Goal: Task Accomplishment & Management: Use online tool/utility

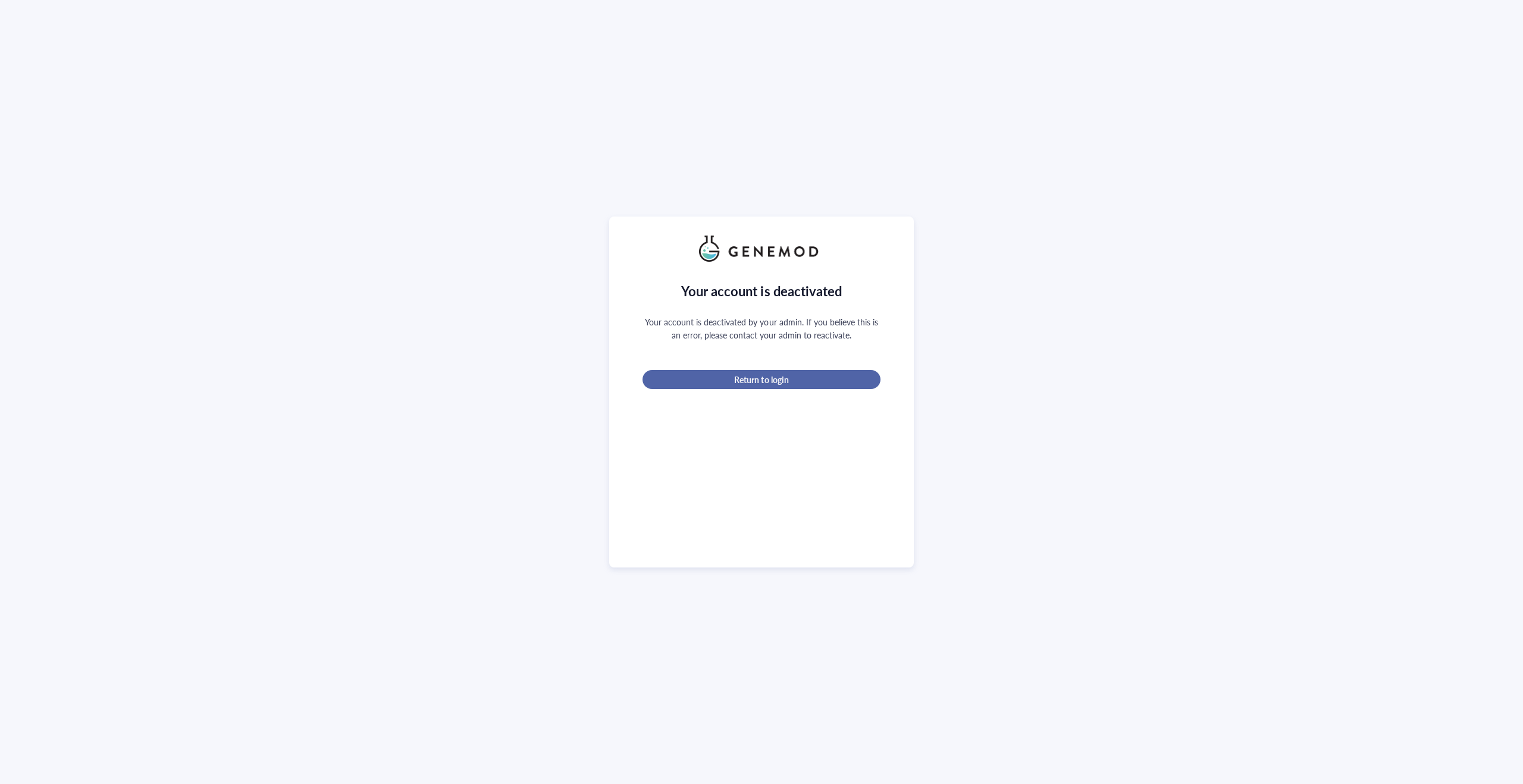
click at [774, 374] on span "Return to login" at bounding box center [762, 379] width 54 height 11
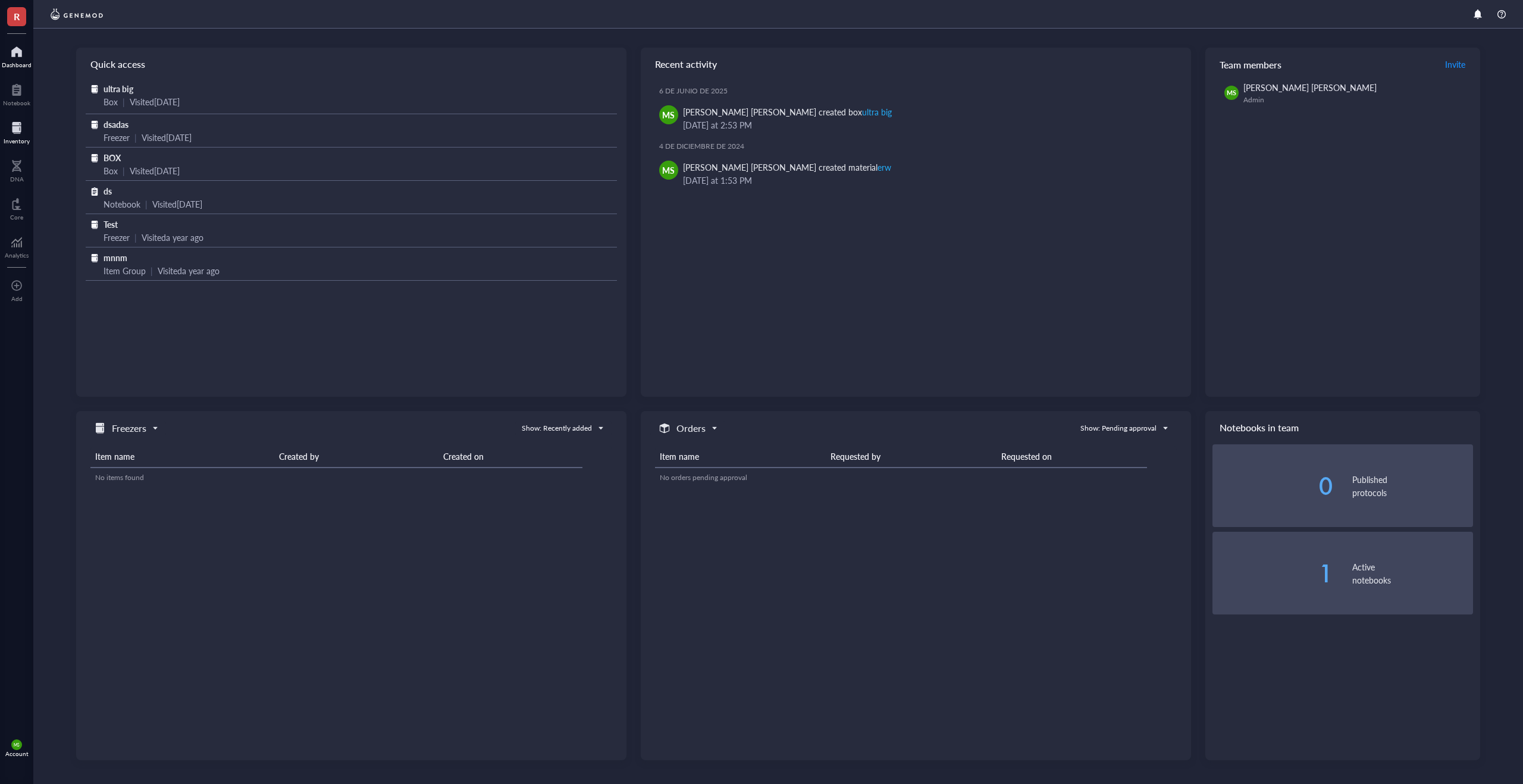
click at [29, 131] on div "Inventory" at bounding box center [16, 131] width 33 height 33
click at [23, 128] on div at bounding box center [17, 128] width 26 height 19
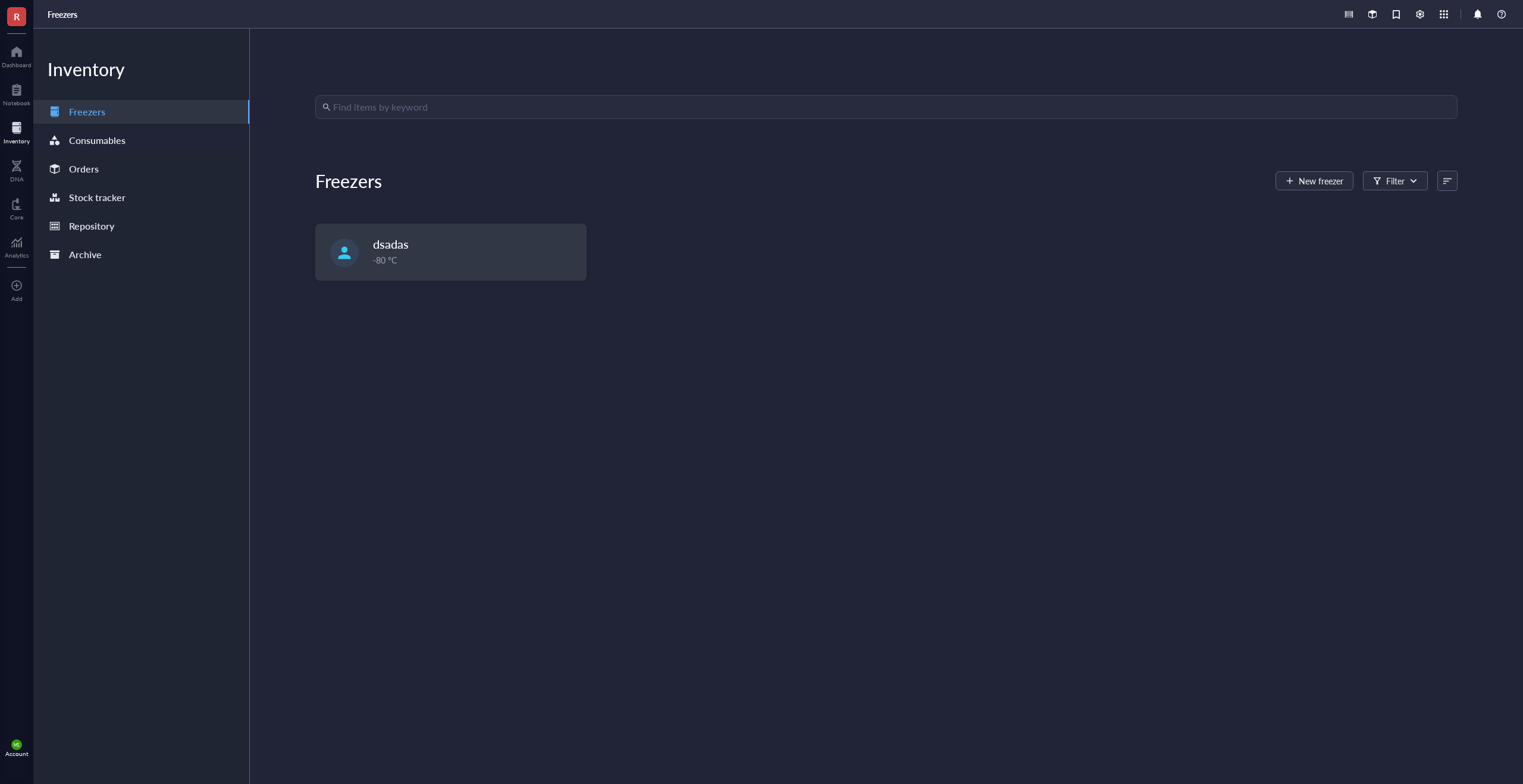
click at [147, 145] on div "Consumables" at bounding box center [141, 141] width 216 height 24
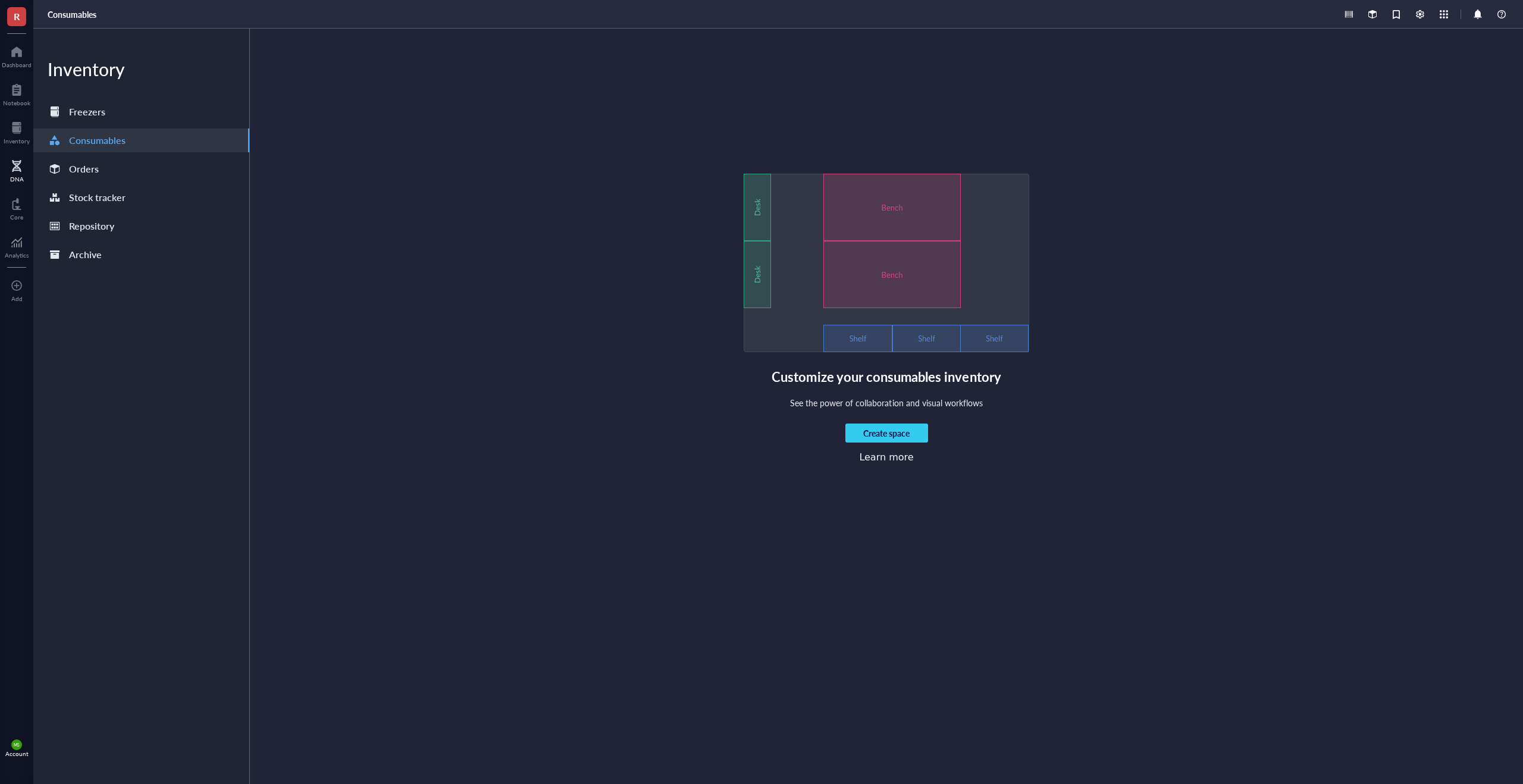
click at [17, 164] on div at bounding box center [17, 166] width 14 height 19
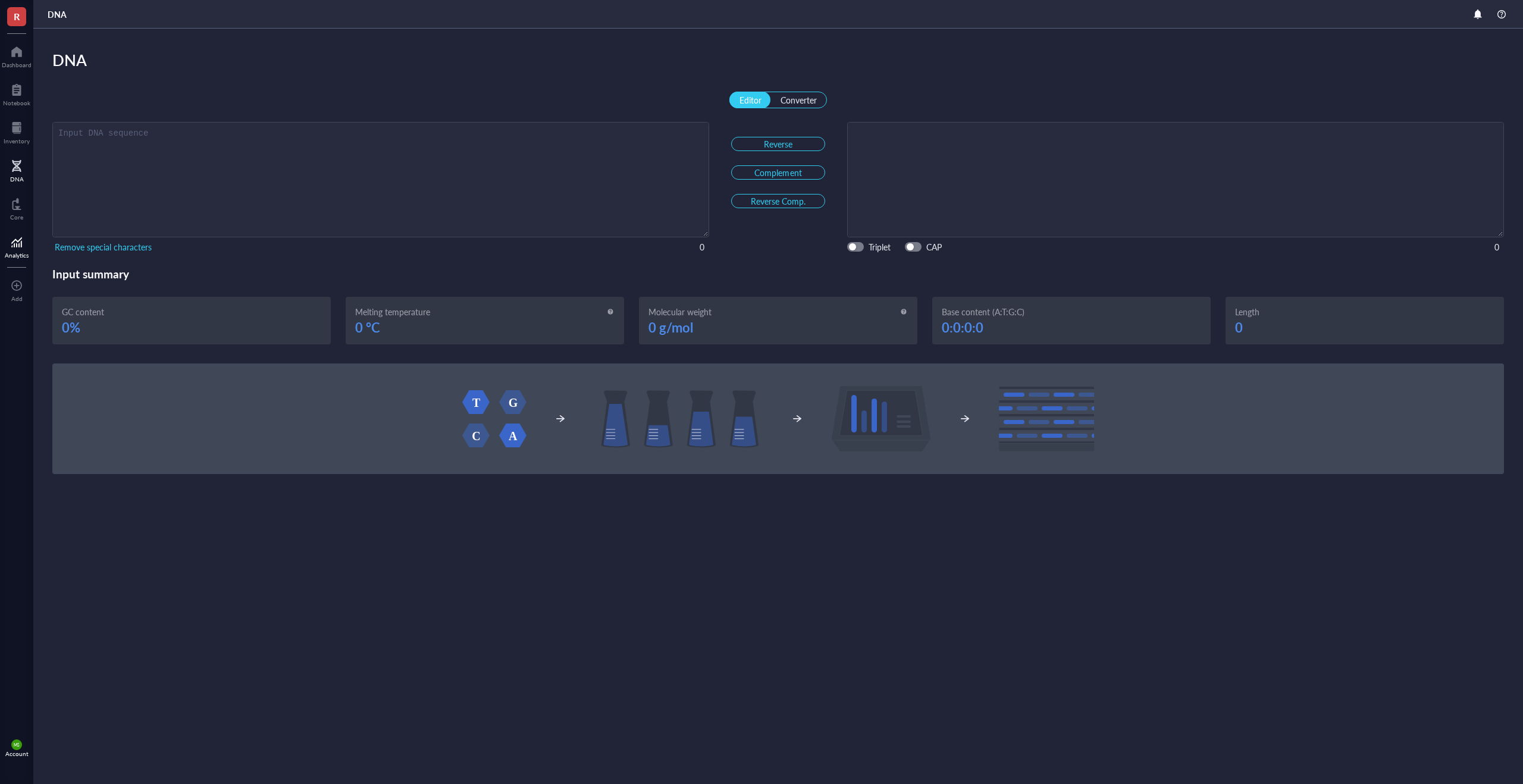
click at [14, 239] on div at bounding box center [17, 242] width 24 height 19
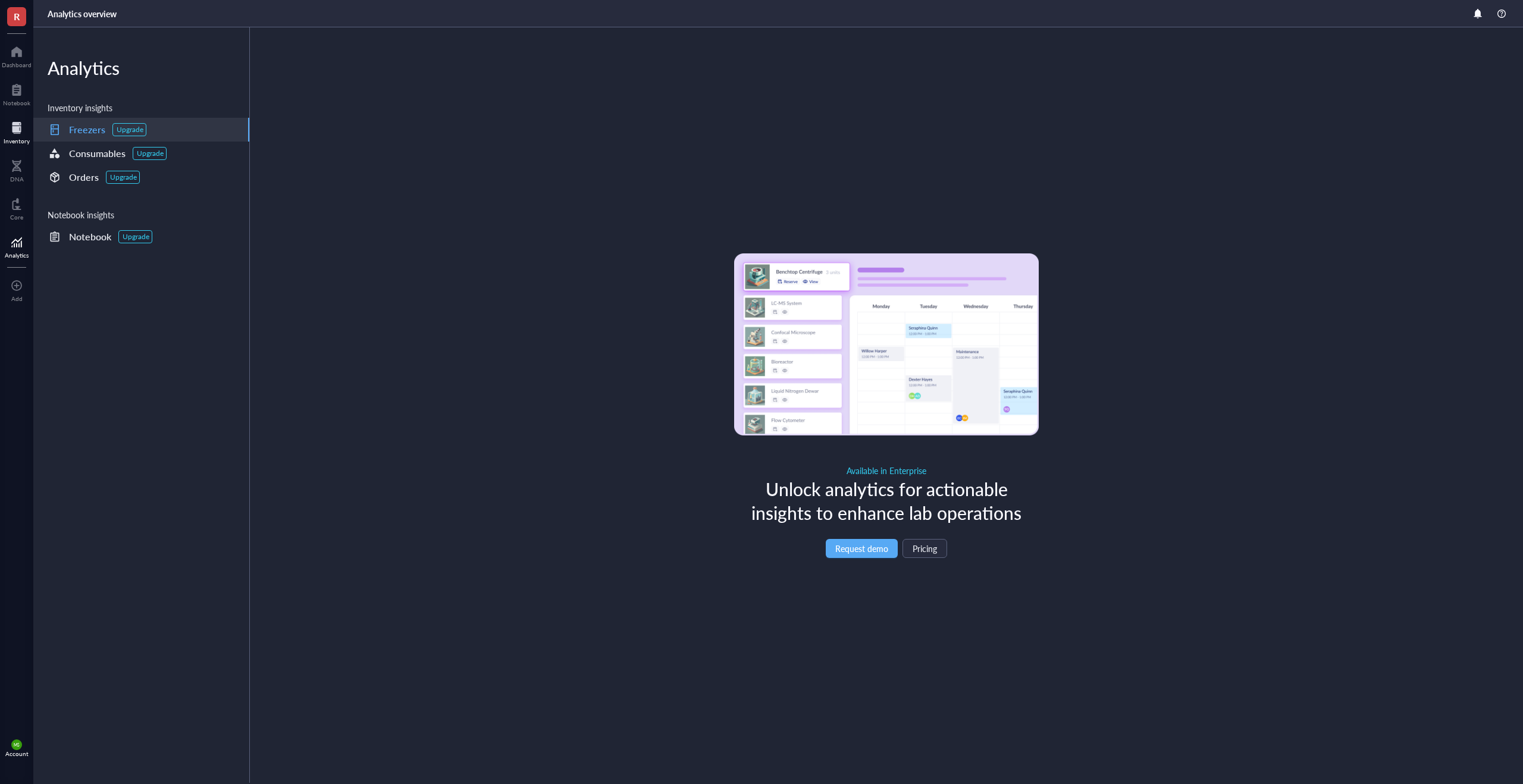
click at [17, 134] on div at bounding box center [17, 128] width 26 height 19
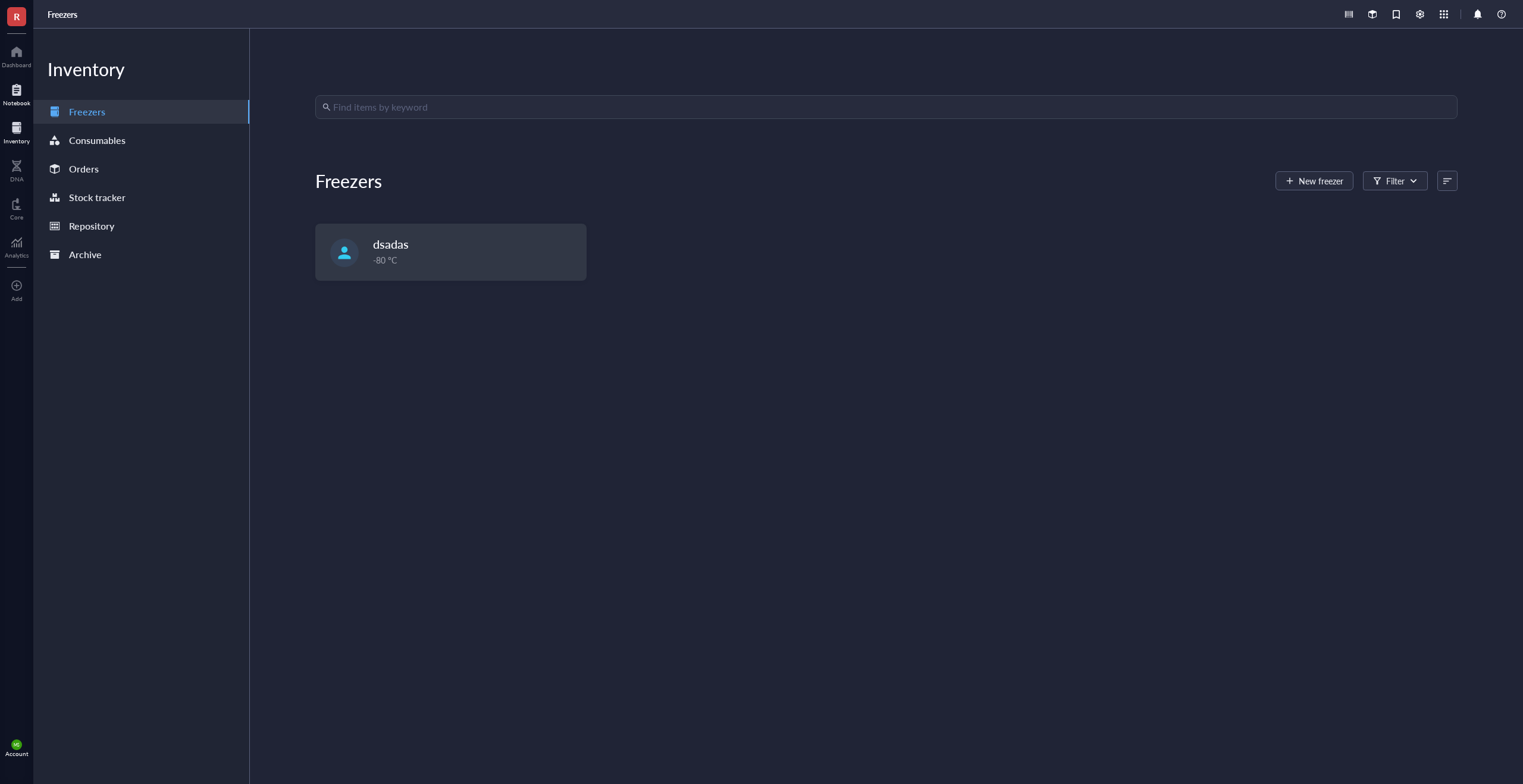
click at [25, 78] on div "Notebook" at bounding box center [16, 93] width 33 height 33
click at [23, 94] on div at bounding box center [16, 90] width 27 height 19
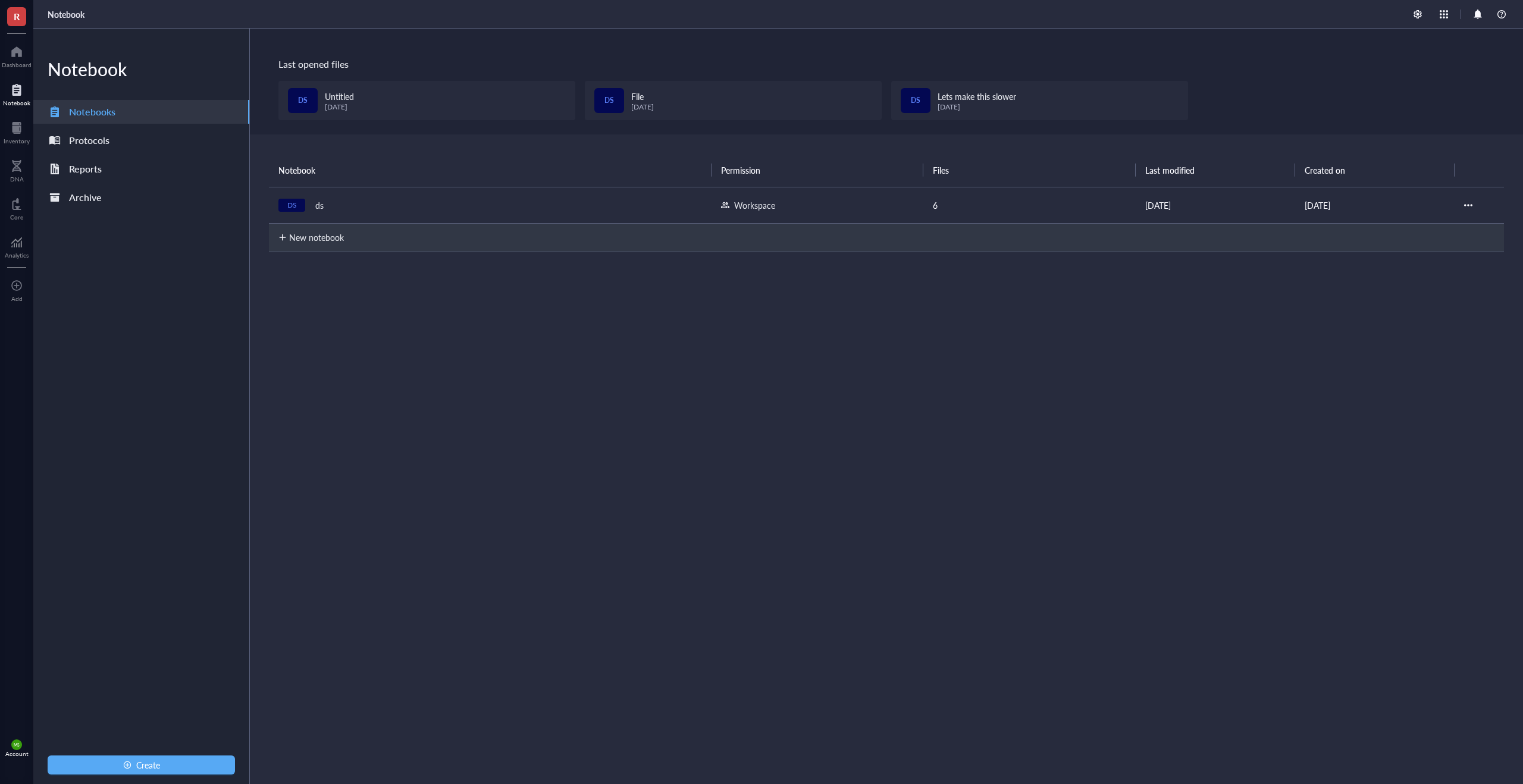
click at [349, 111] on div "December 4, 2024" at bounding box center [339, 107] width 29 height 8
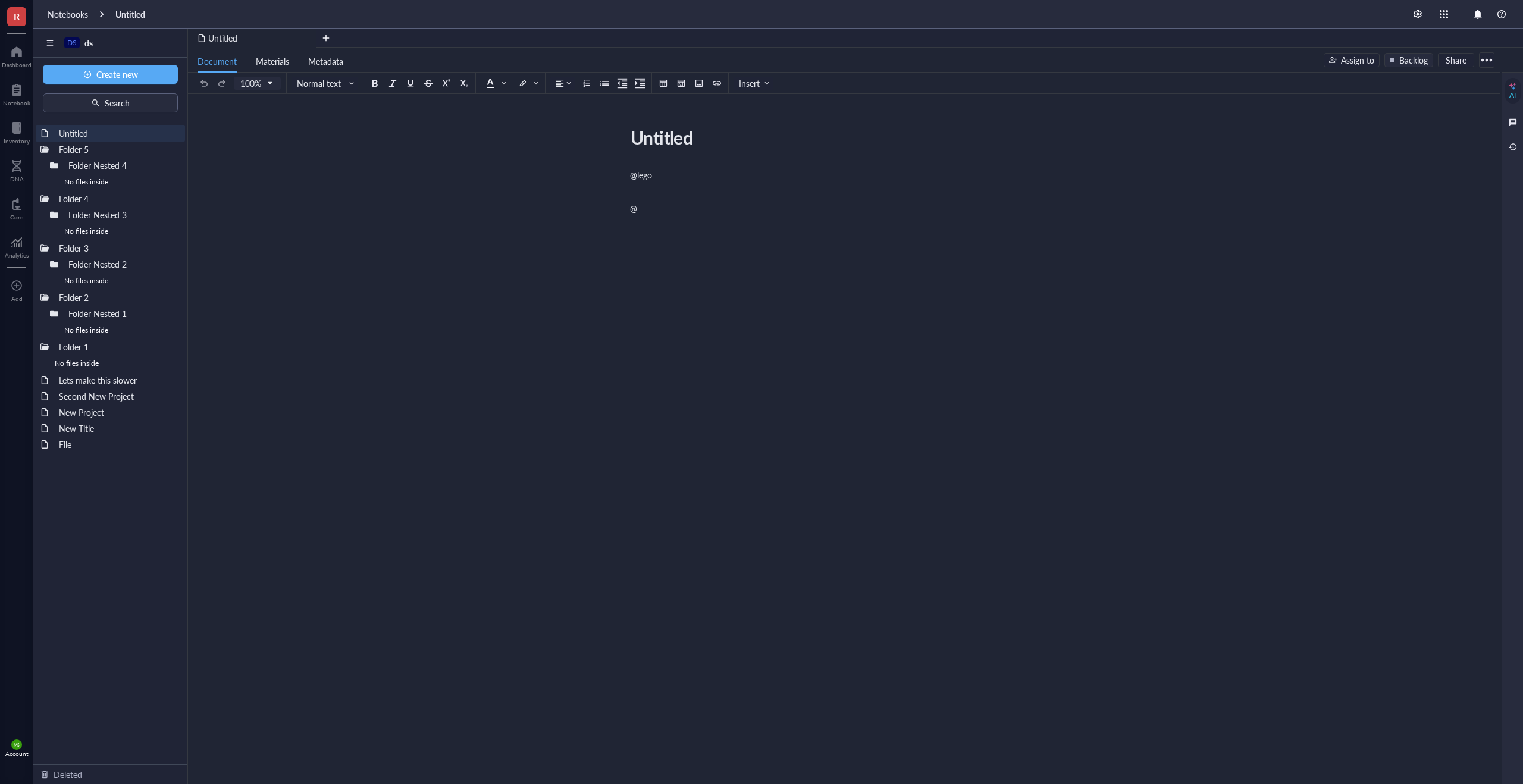
click at [698, 243] on div "@lego ﻿ @" at bounding box center [841, 298] width 423 height 264
click at [683, 71] on ul "Document Materials Metadata" at bounding box center [756, 60] width 1136 height 25
click at [682, 88] on button at bounding box center [682, 84] width 13 height 13
click at [697, 110] on table at bounding box center [719, 135] width 84 height 84
click at [703, 105] on td at bounding box center [706, 106] width 7 height 7
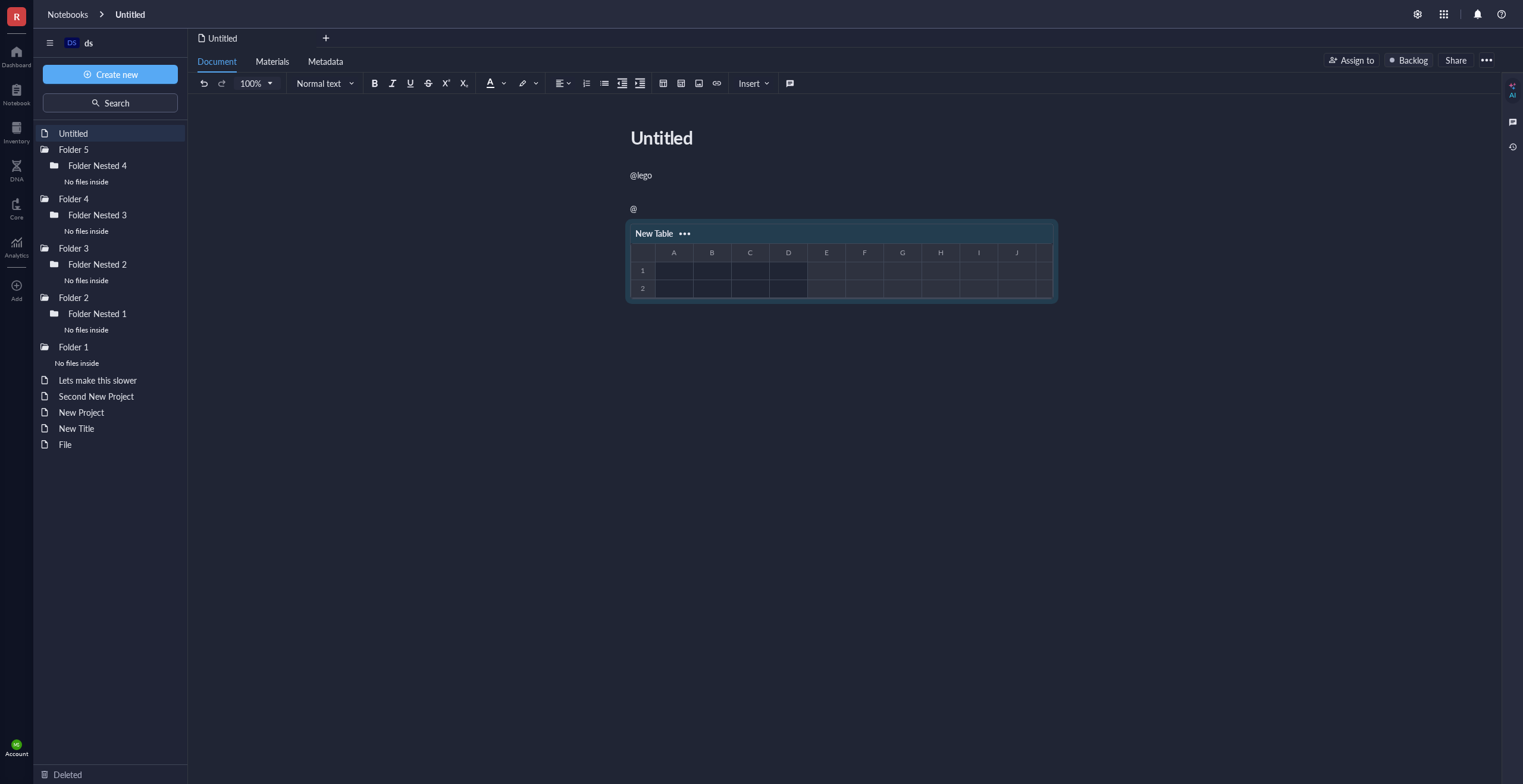
click at [698, 318] on div "New Table ﻿ To pick up a draggable item, press the space bar. While dragging, u…" at bounding box center [841, 268] width 423 height 102
click at [693, 325] on div "﻿" at bounding box center [841, 327] width 423 height 12
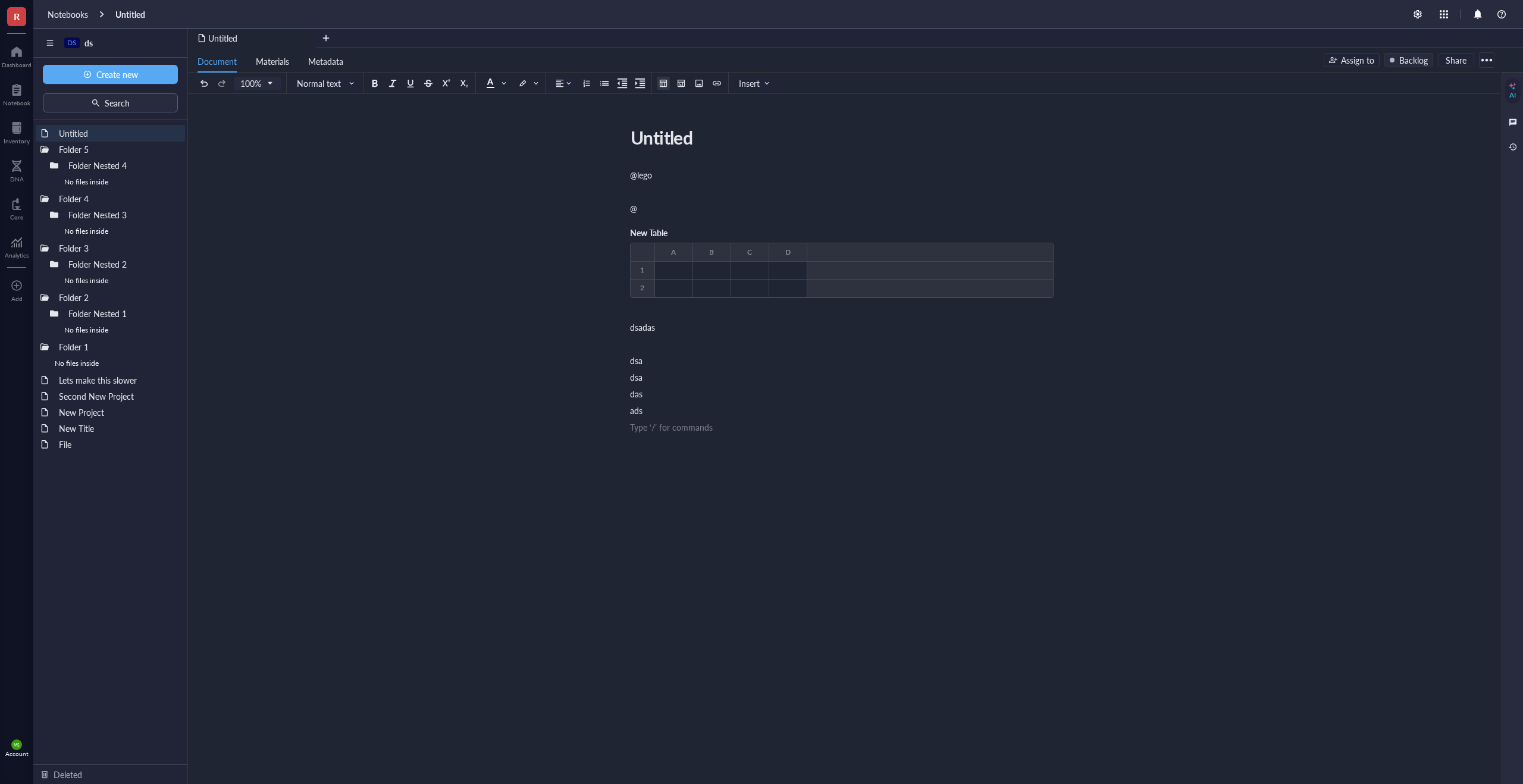
click at [668, 86] on button at bounding box center [663, 84] width 13 height 13
click at [683, 118] on table at bounding box center [701, 135] width 84 height 84
click at [693, 104] on td at bounding box center [697, 106] width 7 height 7
click at [652, 188] on div "﻿ Type ‘/’ for commands" at bounding box center [841, 192] width 423 height 12
drag, startPoint x: 652, startPoint y: 201, endPoint x: 631, endPoint y: 179, distance: 30.4
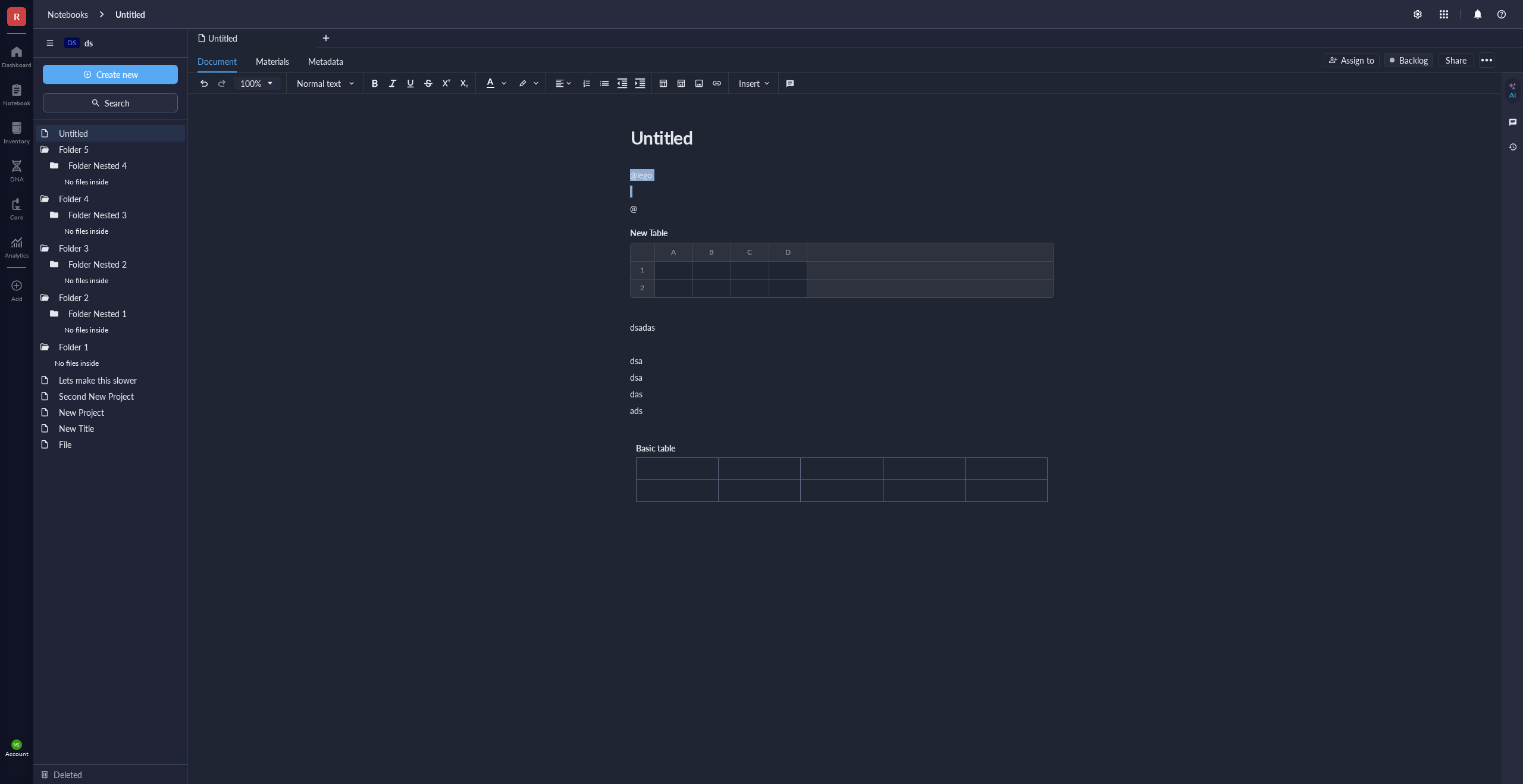
click at [631, 179] on div "@lego ﻿ @ New Table ﻿ To pick up a draggable item, press the space bar. While d…" at bounding box center [841, 453] width 423 height 572
click at [656, 210] on div "@" at bounding box center [841, 208] width 423 height 12
click at [707, 595] on div "@lego ﻿ @ New Table ﻿ To pick up a draggable item, press the space bar. While d…" at bounding box center [841, 453] width 423 height 572
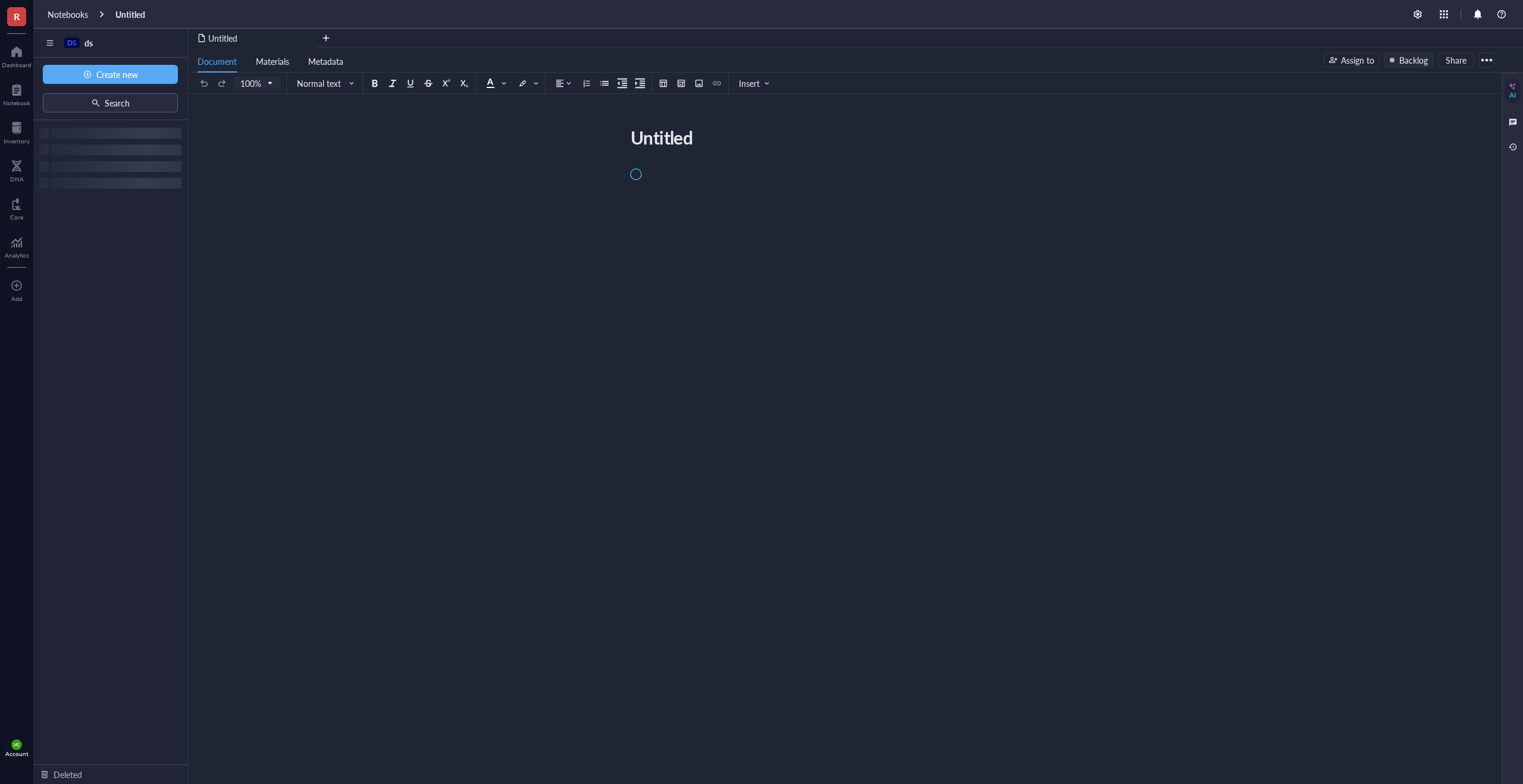
click at [771, 574] on div "Untitled Untitled" at bounding box center [845, 449] width 1312 height 711
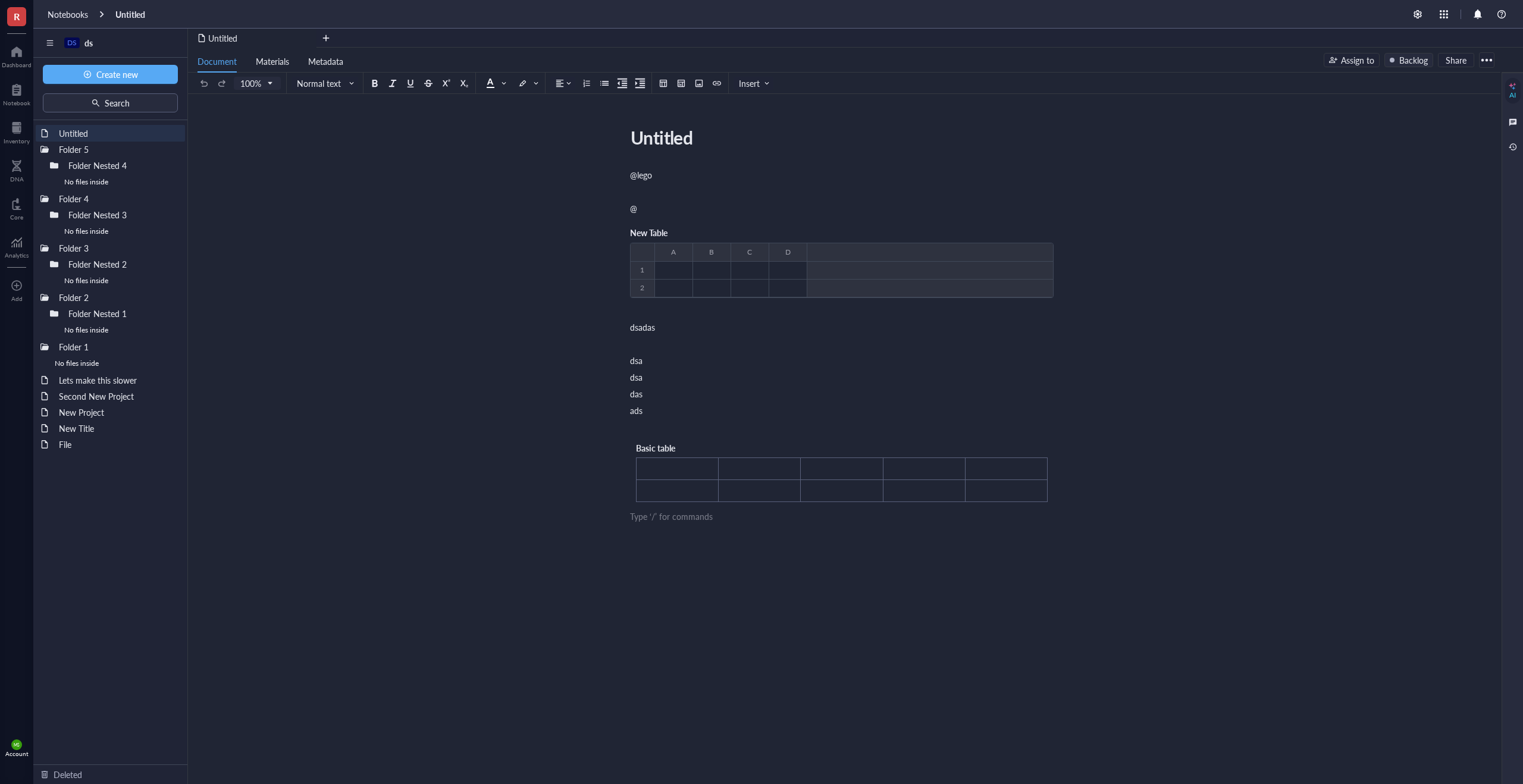
click at [757, 545] on div "@lego ﻿ @ New Table ﻿ To pick up a draggable item, press the space bar. While d…" at bounding box center [841, 453] width 423 height 572
click at [644, 450] on span "Basic table" at bounding box center [655, 448] width 39 height 12
click at [664, 428] on div "﻿ Type ‘/’ for commands" at bounding box center [841, 427] width 423 height 12
click at [662, 553] on div "@lego ﻿ @ New Table ﻿ To pick up a draggable item, press the space bar. While d…" at bounding box center [841, 453] width 423 height 572
click at [673, 601] on div "Untitled Untitled @lego ﻿ @ New Table ﻿ To pick up a draggable item, press the …" at bounding box center [845, 449] width 1312 height 711
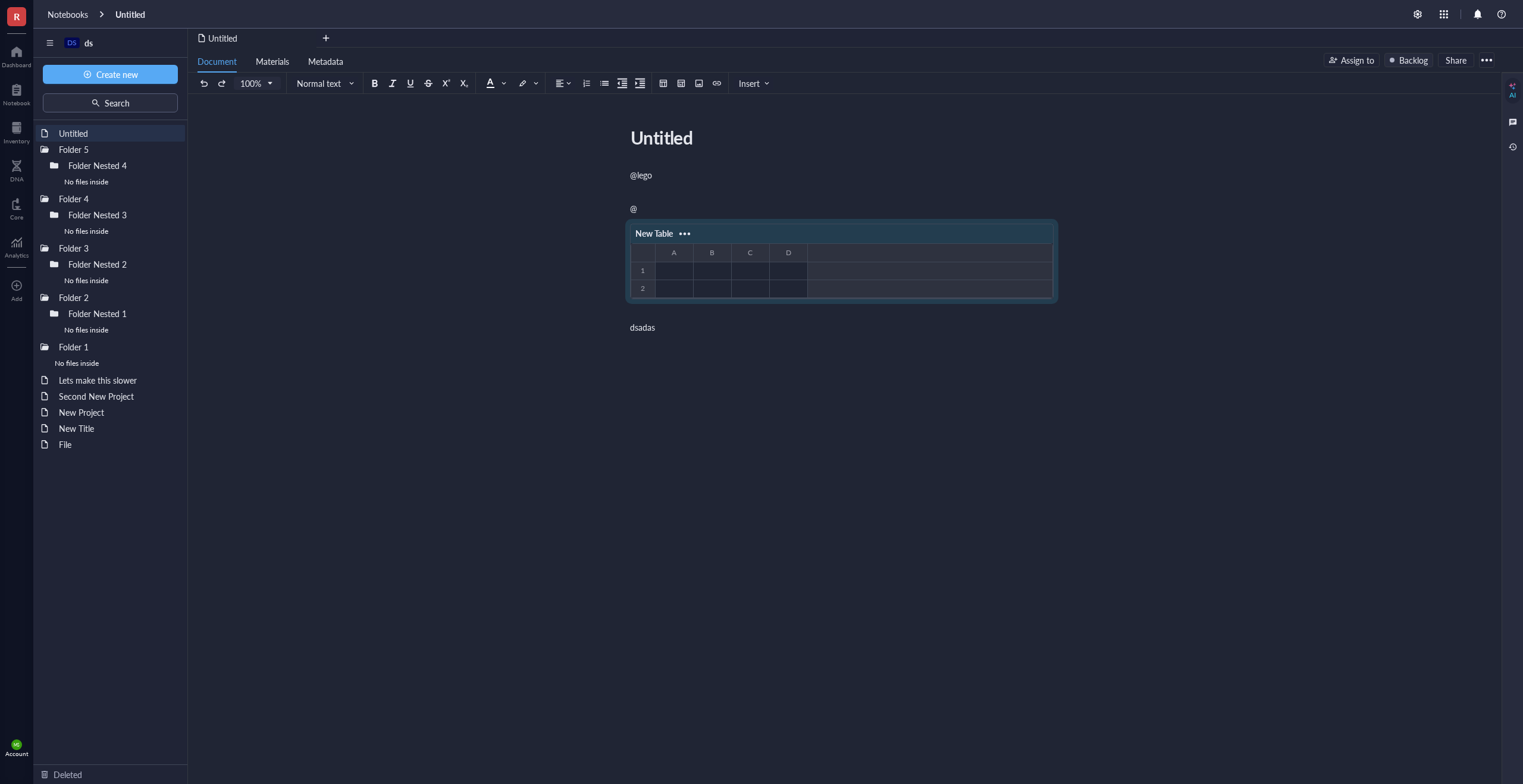
click at [685, 221] on div "New Table ﻿ To pick up a draggable item, press the space bar. While dragging, u…" at bounding box center [841, 268] width 423 height 102
click at [709, 207] on div "@" at bounding box center [841, 208] width 423 height 12
click at [709, 239] on div "New Table" at bounding box center [841, 233] width 423 height 19
click at [709, 219] on div "New Table ﻿ To pick up a draggable item, press the space bar. While dragging, u…" at bounding box center [841, 268] width 423 height 102
click at [716, 231] on div "New Table" at bounding box center [841, 234] width 422 height 19
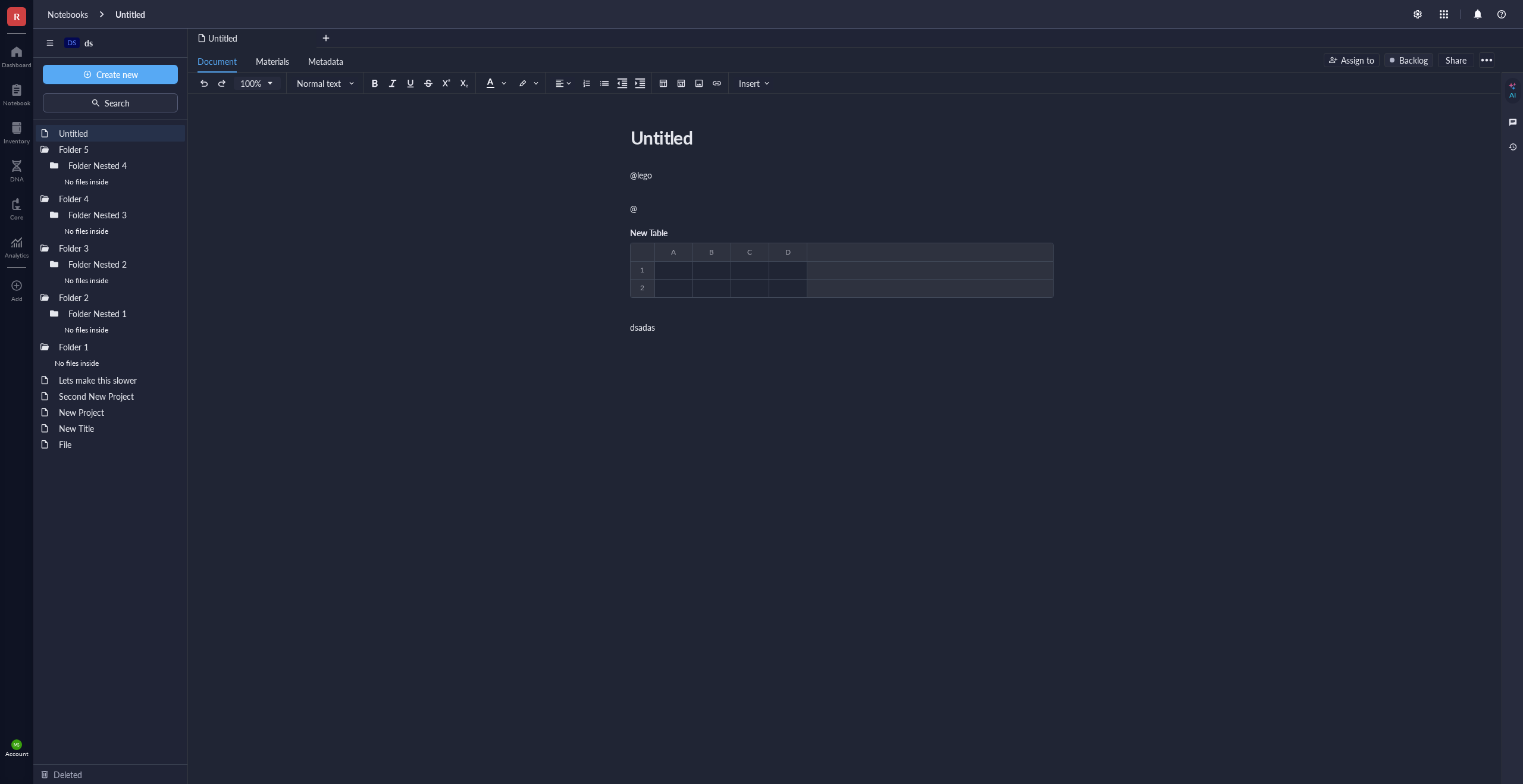
click at [718, 216] on div "New Table ﻿ To pick up a draggable item, press the space bar. While dragging, u…" at bounding box center [841, 268] width 423 height 102
click at [681, 89] on div "100% Normal text Insert" at bounding box center [485, 83] width 576 height 21
click at [681, 87] on button at bounding box center [682, 84] width 13 height 13
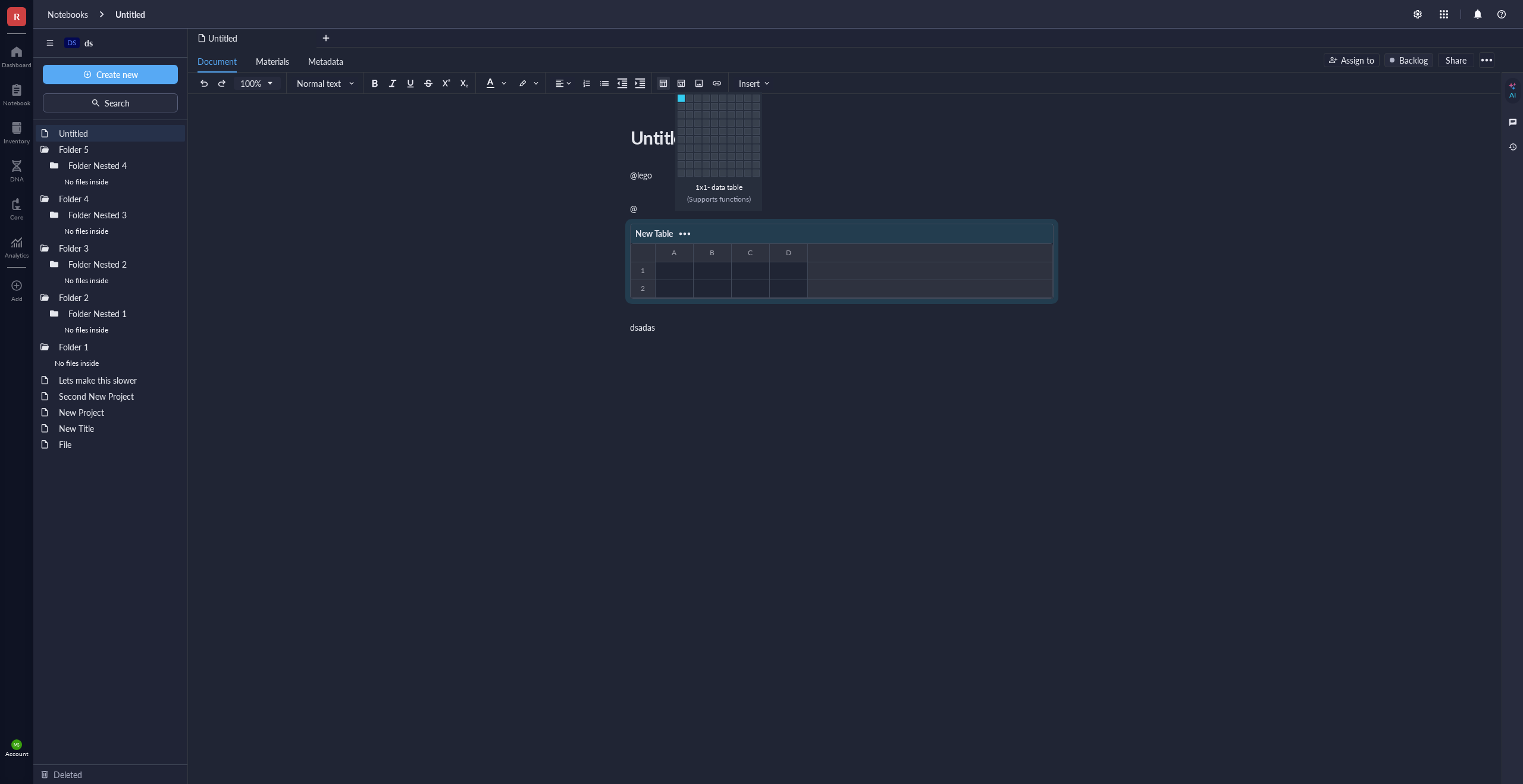
click at [665, 85] on div at bounding box center [663, 84] width 8 height 8
click at [678, 103] on td at bounding box center [680, 106] width 7 height 7
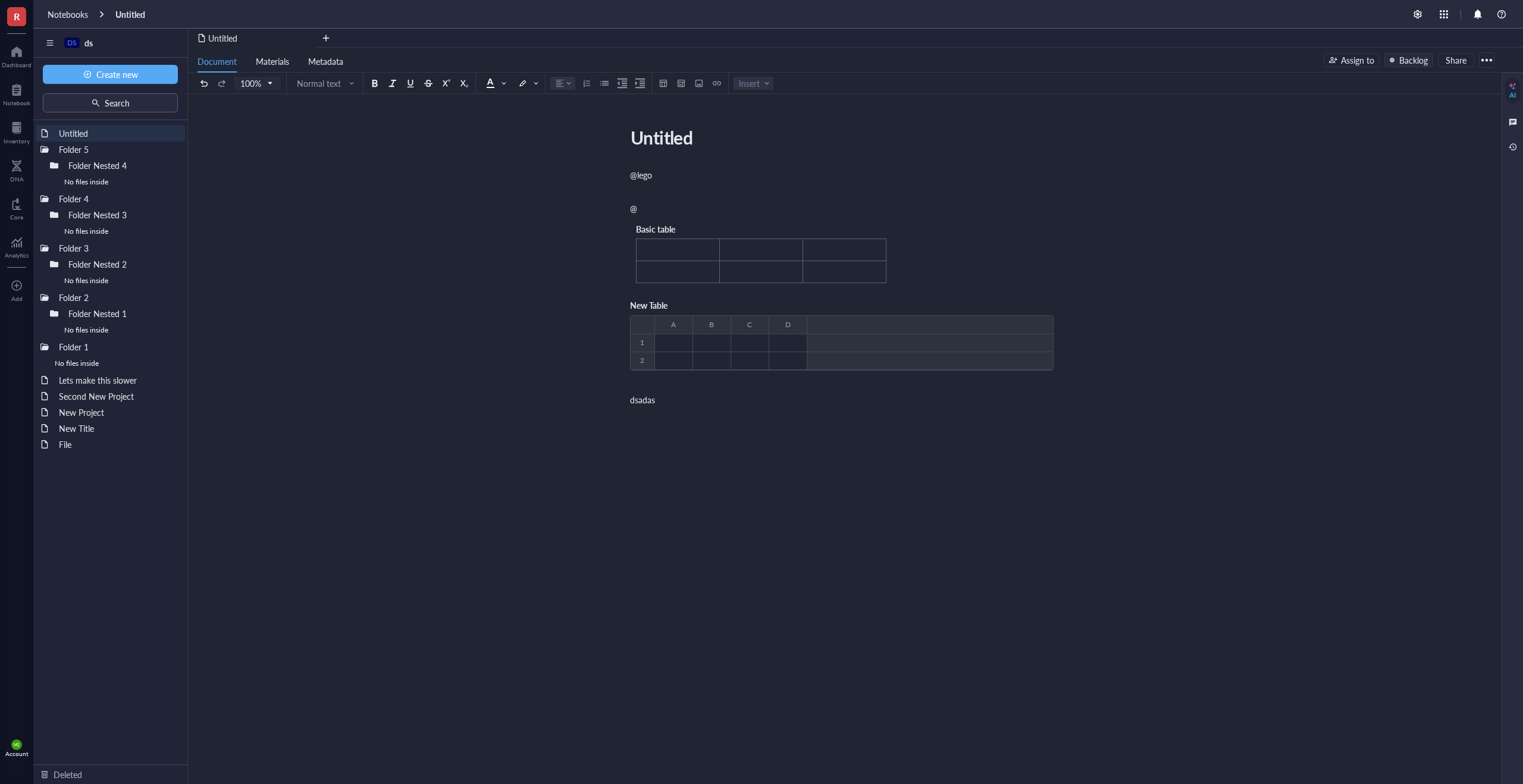
click at [703, 310] on div "New Table" at bounding box center [841, 306] width 423 height 19
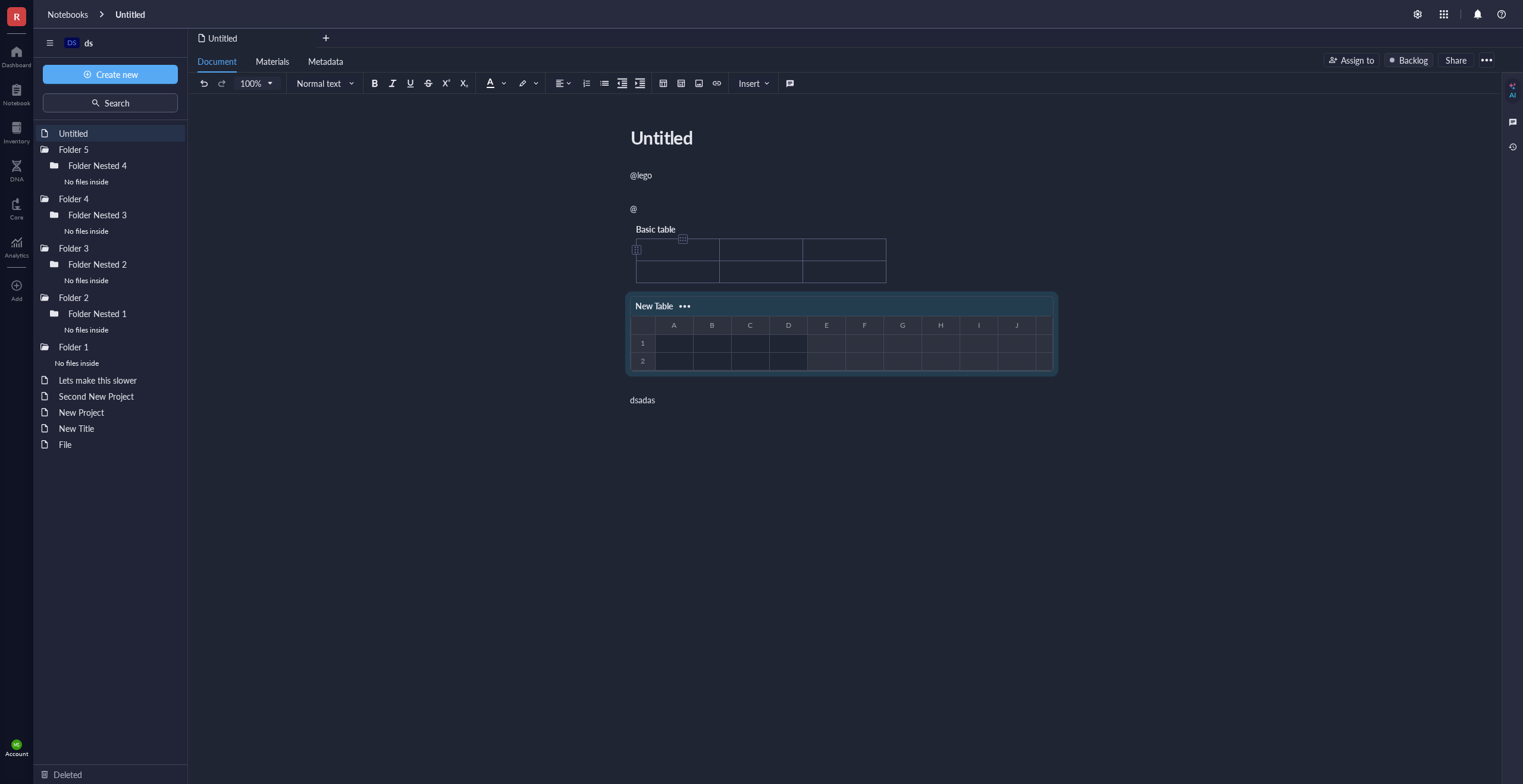
click at [703, 243] on td "﻿" at bounding box center [678, 250] width 83 height 22
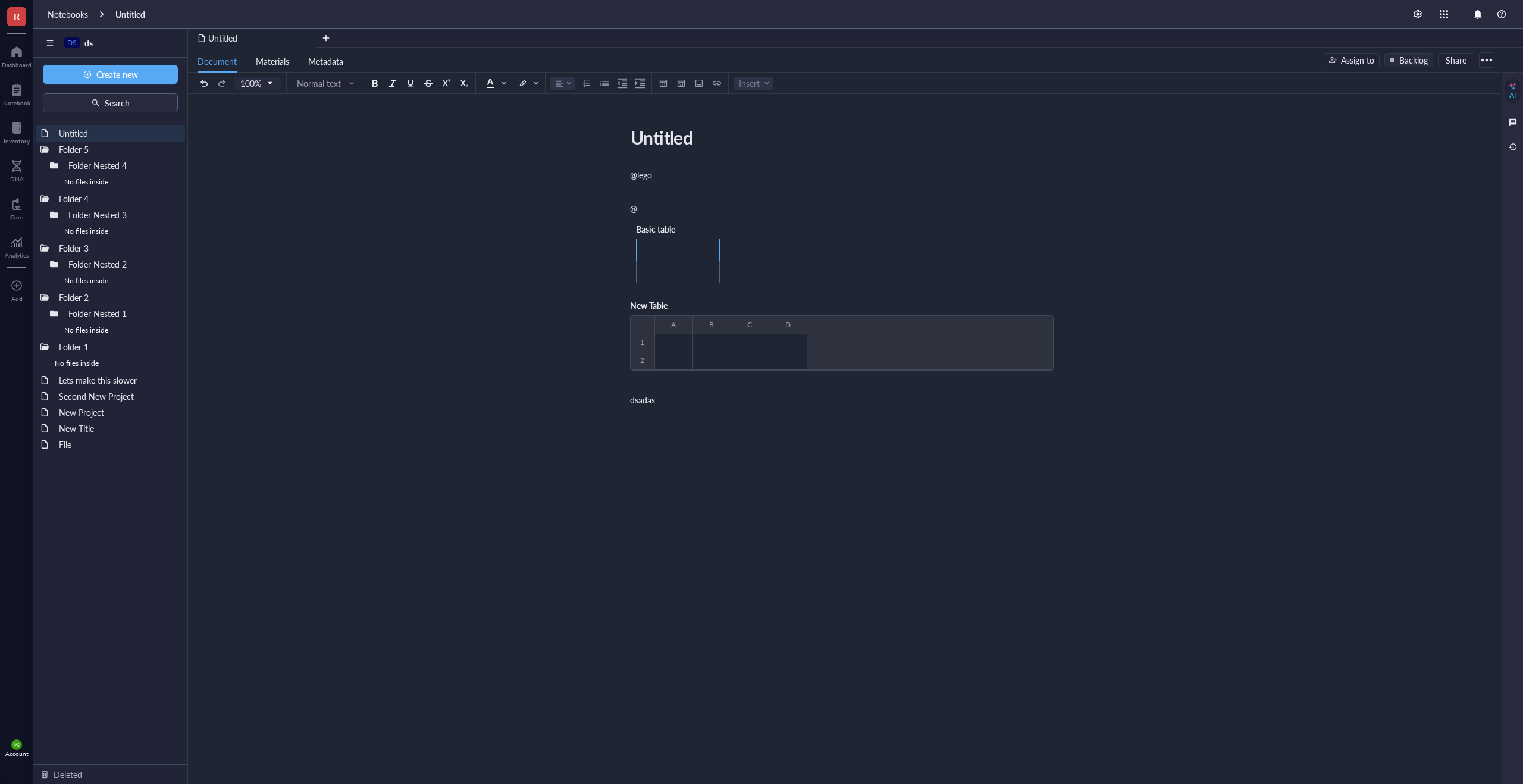
click at [692, 232] on div "Basic table" at bounding box center [677, 229] width 83 height 13
click at [728, 162] on div "Untitled Untitled @lego ﻿ @ Basic table ﻿ ﻿ ﻿ ﻿ ﻿ ﻿ New Table ﻿ To pick up a dr…" at bounding box center [842, 372] width 1308 height 500
click at [722, 245] on td "﻿" at bounding box center [762, 250] width 83 height 22
click at [754, 235] on div "Basic table ﻿ ﻿ ﻿ ﻿ ﻿ ﻿" at bounding box center [761, 253] width 262 height 73
click at [754, 234] on div "@lego ﻿ @ Basic table ﻿ ﻿ ﻿ ﻿ ﻿ ﻿ New Table ﻿ To pick up a draggable item, pres…" at bounding box center [841, 394] width 423 height 456
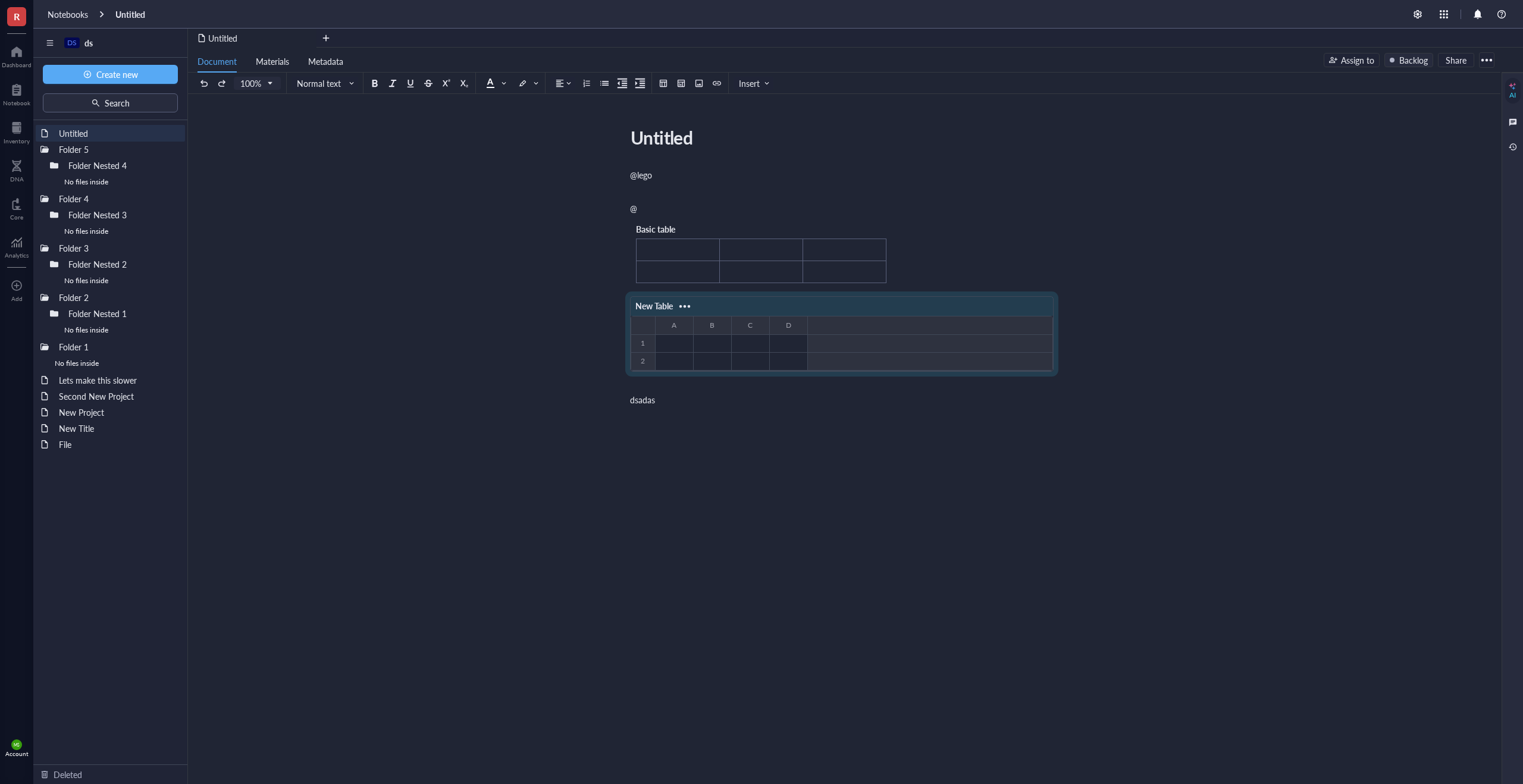
click at [761, 218] on div "Basic table ﻿ ﻿ ﻿ ﻿ ﻿ ﻿" at bounding box center [761, 253] width 262 height 73
click at [758, 224] on div "Basic table ﻿ ﻿ ﻿ ﻿ ﻿ ﻿" at bounding box center [761, 253] width 262 height 73
click at [821, 391] on div "New Table ﻿ To pick up a draggable item, press the space bar. While dragging, u…" at bounding box center [841, 340] width 423 height 102
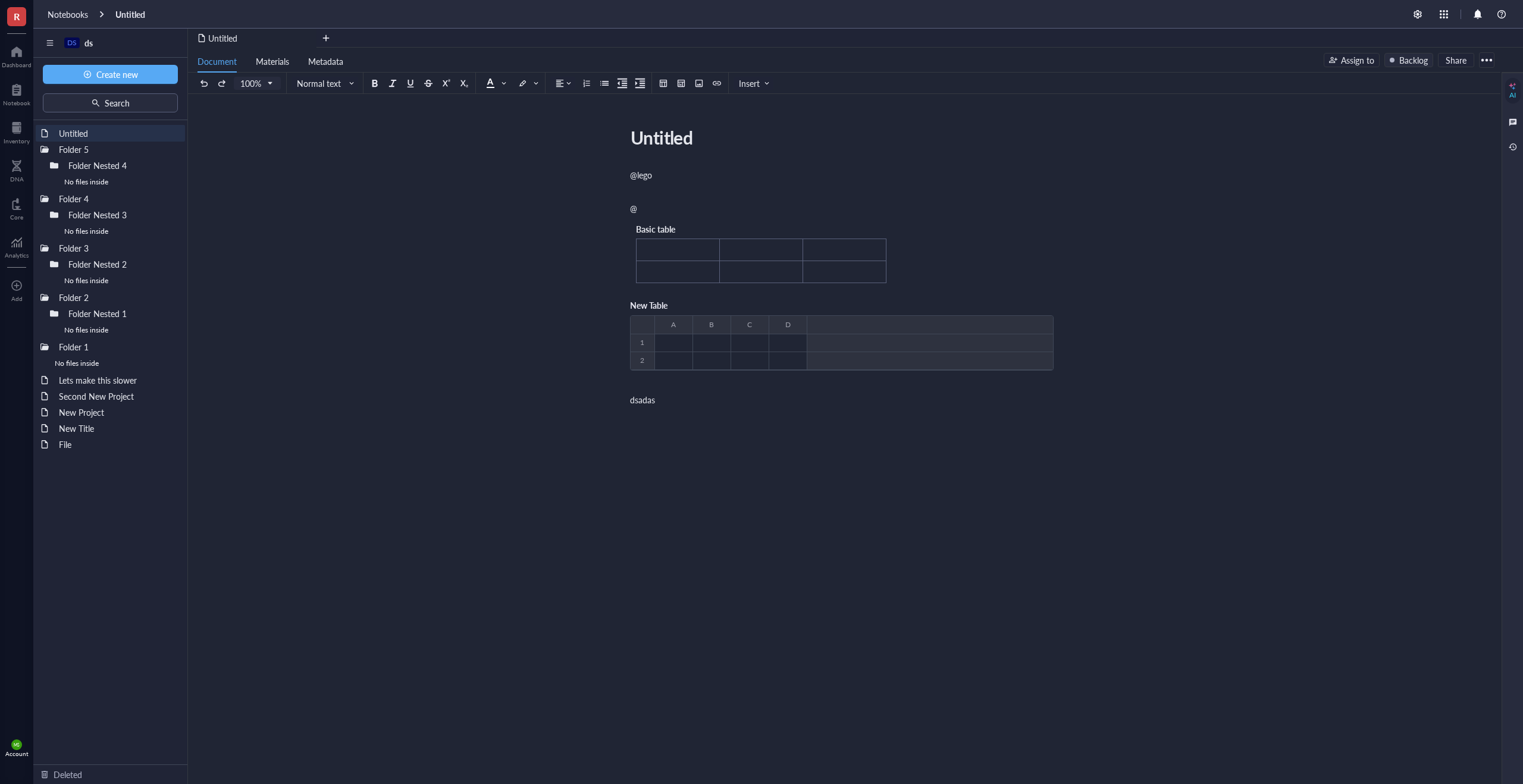
click at [816, 309] on div "New Table" at bounding box center [841, 306] width 423 height 19
click at [823, 474] on div "@lego ﻿ @ Basic table ﻿ ﻿ ﻿ ﻿ ﻿ ﻿ New Table ﻿ To pick up a draggable item, pres…" at bounding box center [841, 394] width 423 height 456
click at [928, 276] on div "@lego ﻿ @ Basic table ﻿ ﻿ ﻿ ﻿ ﻿ ﻿ New Table ﻿ To pick up a draggable item, pres…" at bounding box center [841, 394] width 423 height 456
click at [922, 262] on div "@lego ﻿ @ Basic table ﻿ ﻿ ﻿ ﻿ ﻿ ﻿ New Table ﻿ To pick up a draggable item, pres…" at bounding box center [841, 394] width 423 height 456
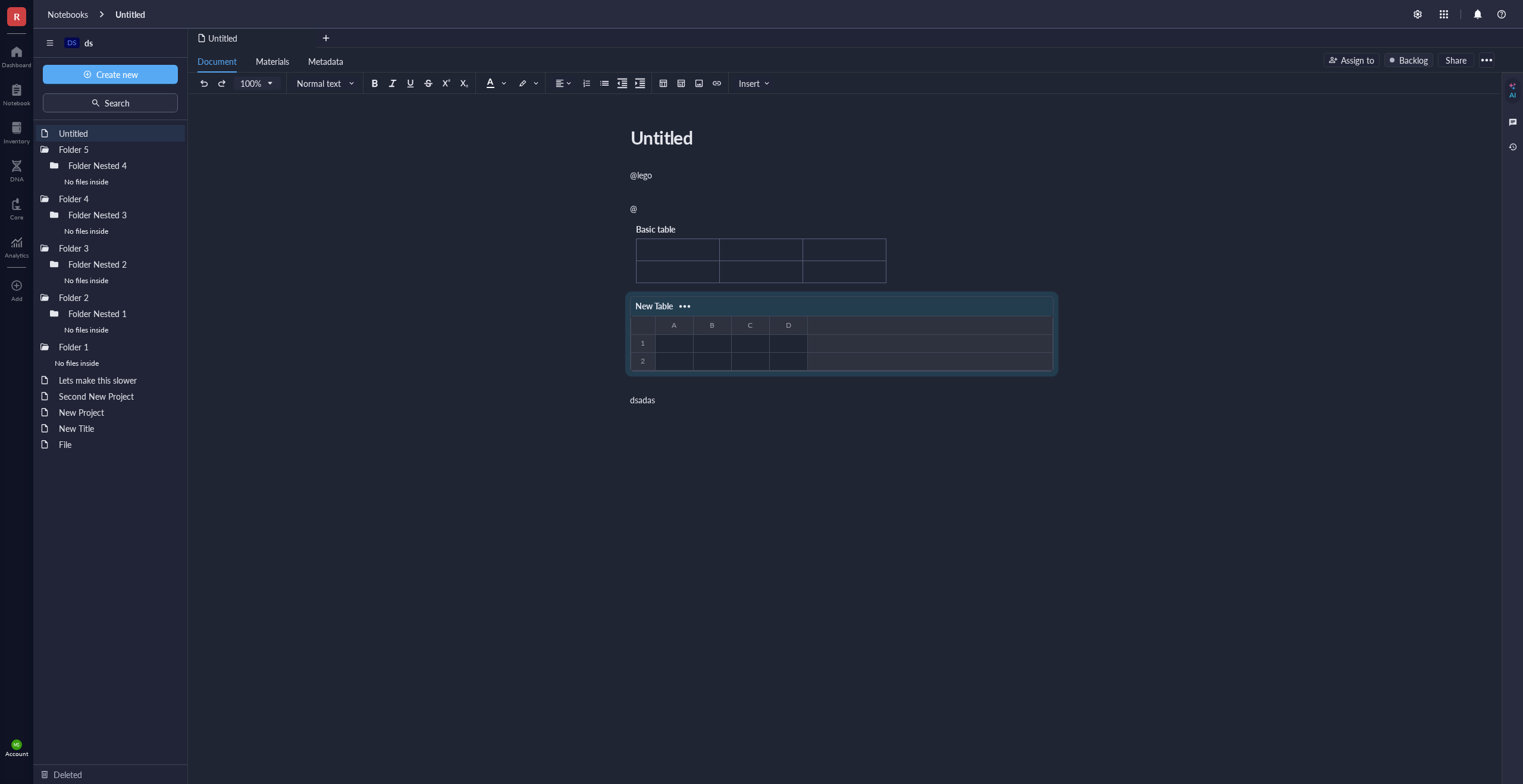
click at [920, 262] on div "@lego ﻿ @ Basic table ﻿ ﻿ ﻿ ﻿ ﻿ ﻿ New Table ﻿ To pick up a draggable item, pres…" at bounding box center [841, 394] width 423 height 456
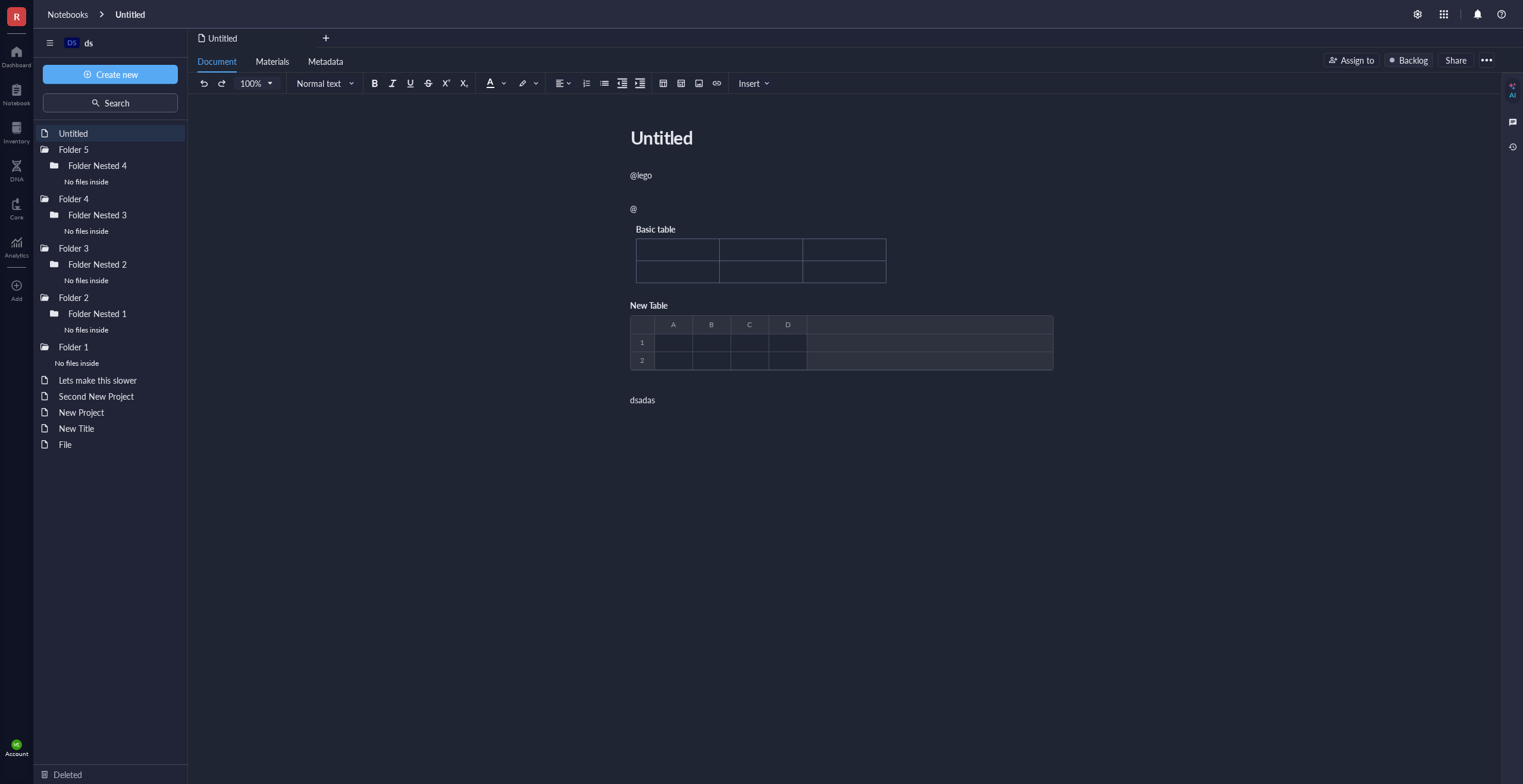
drag, startPoint x: 915, startPoint y: 268, endPoint x: 655, endPoint y: 188, distance: 272.0
click at [655, 188] on div "@lego ﻿ @ Basic table ﻿ ﻿ ﻿ ﻿ ﻿ ﻿ New Table ﻿ To pick up a draggable item, pres…" at bounding box center [841, 394] width 423 height 456
drag, startPoint x: 623, startPoint y: 188, endPoint x: 780, endPoint y: 262, distance: 173.6
click at [780, 262] on div "Untitled Untitled @lego ﻿ @ Basic table ﻿ ﻿ ﻿ ﻿ ﻿ ﻿ New Table ﻿ To pick up a dr…" at bounding box center [842, 372] width 1308 height 500
click at [671, 225] on span "Basic table" at bounding box center [655, 229] width 39 height 12
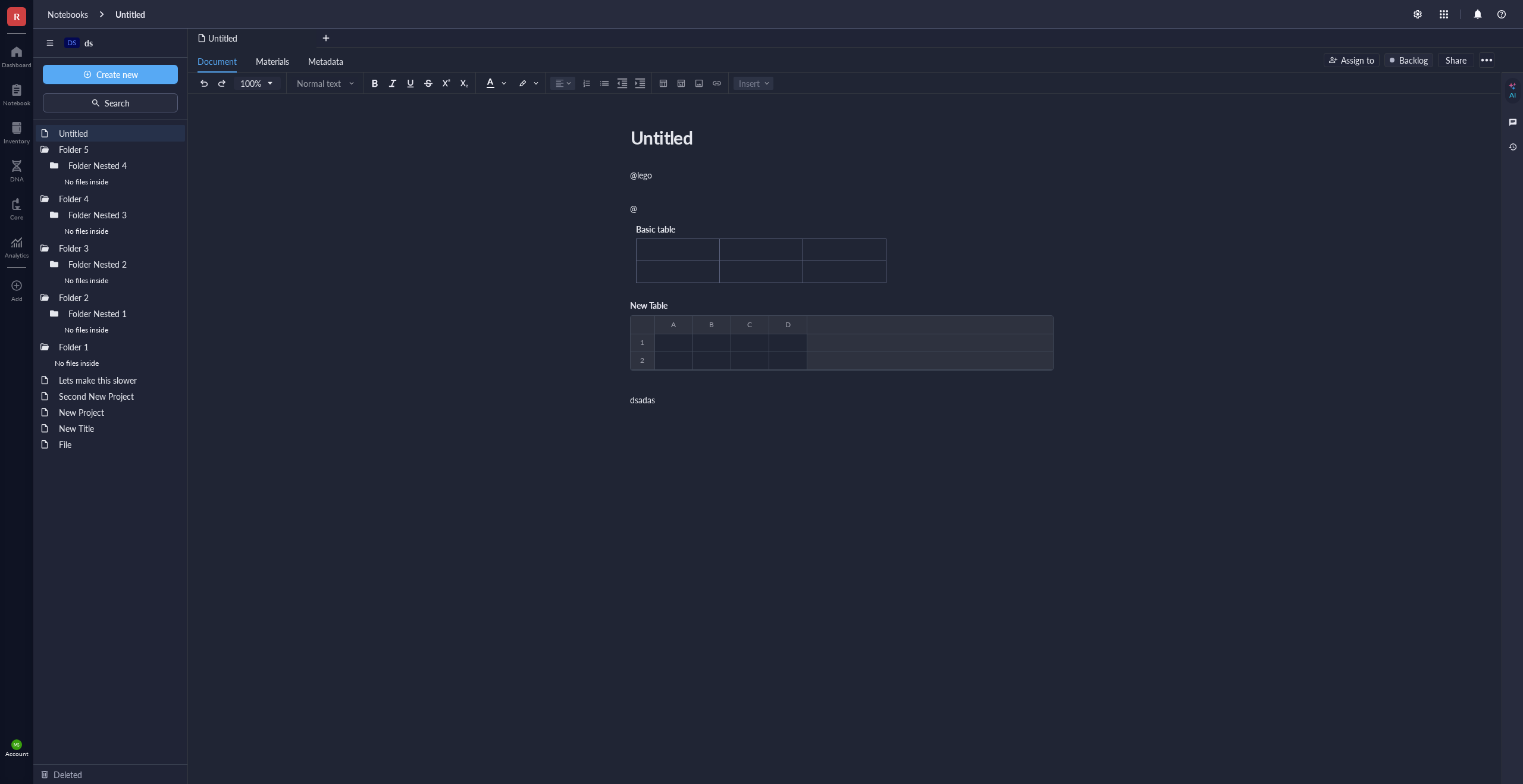
click at [692, 223] on div "Basic table" at bounding box center [677, 229] width 83 height 13
click at [692, 178] on div "@lego" at bounding box center [841, 175] width 423 height 12
click at [692, 241] on td "﻿" at bounding box center [678, 250] width 83 height 22
click at [709, 233] on div "Basic table" at bounding box center [677, 229] width 83 height 13
click at [715, 227] on div "Basic table" at bounding box center [677, 229] width 83 height 13
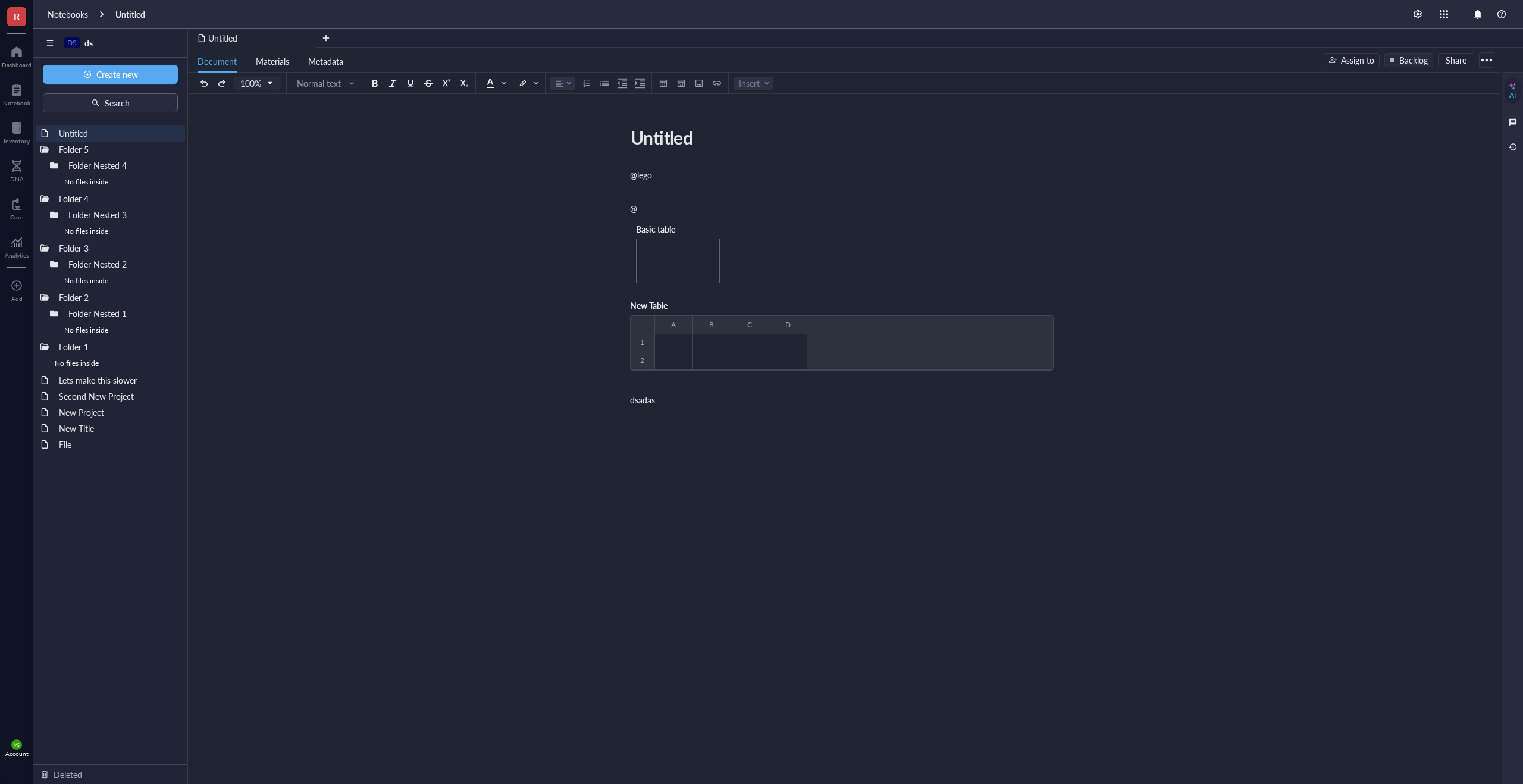
click at [715, 194] on div "﻿" at bounding box center [841, 192] width 423 height 12
click at [722, 219] on div "Basic table ﻿ ﻿ ﻿ ﻿ ﻿ ﻿" at bounding box center [761, 253] width 262 height 73
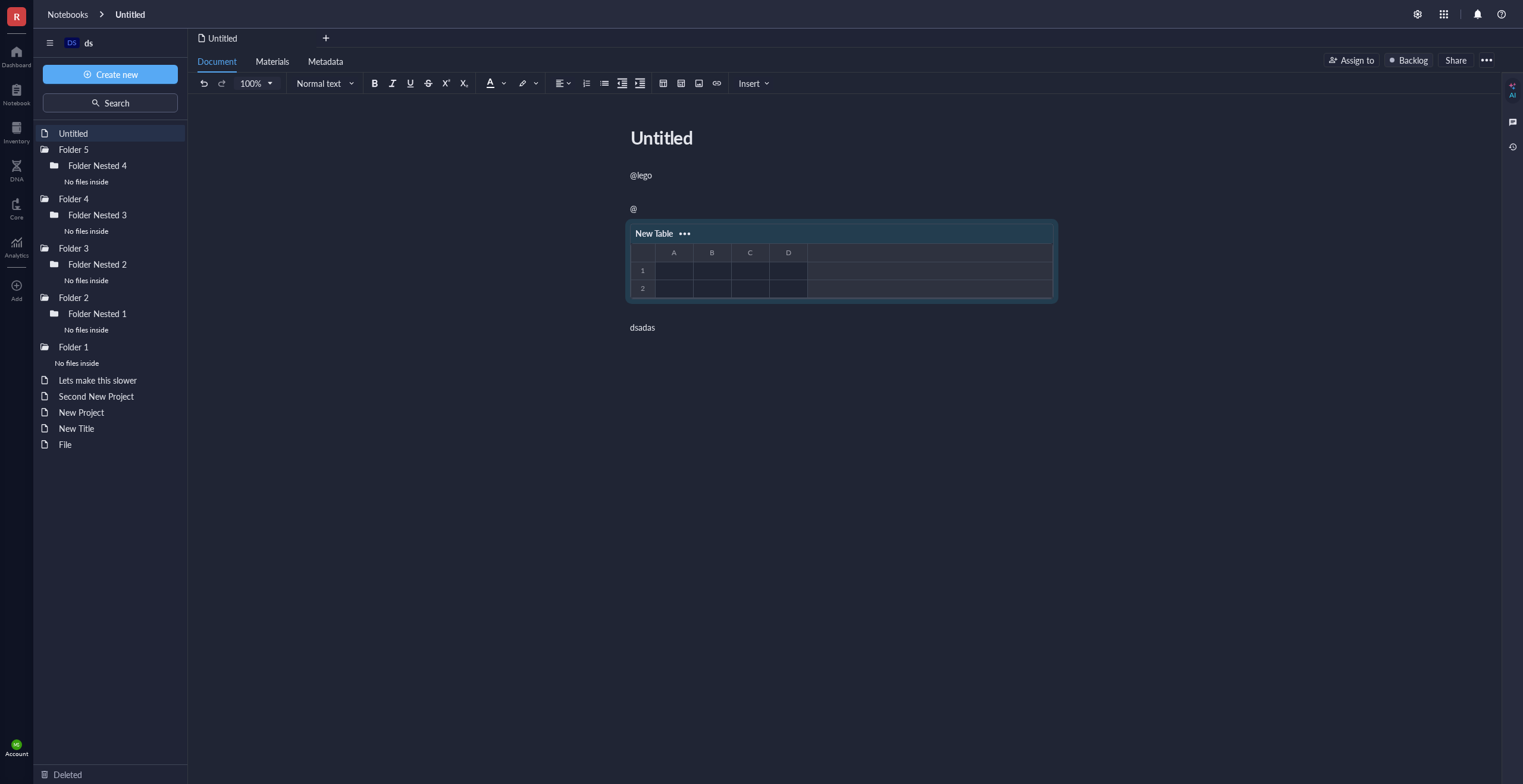
click at [775, 200] on div "@lego ﻿ @ New Table ﻿ To pick up a draggable item, press the space bar. While d…" at bounding box center [841, 358] width 423 height 383
click at [794, 221] on div "New Table ﻿ To pick up a draggable item, press the space bar. While dragging, u…" at bounding box center [841, 268] width 423 height 102
click at [820, 198] on div "@lego ﻿ @ New Table ﻿ To pick up a draggable item, press the space bar. While d…" at bounding box center [841, 358] width 423 height 383
click at [799, 209] on div "@" at bounding box center [841, 208] width 423 height 12
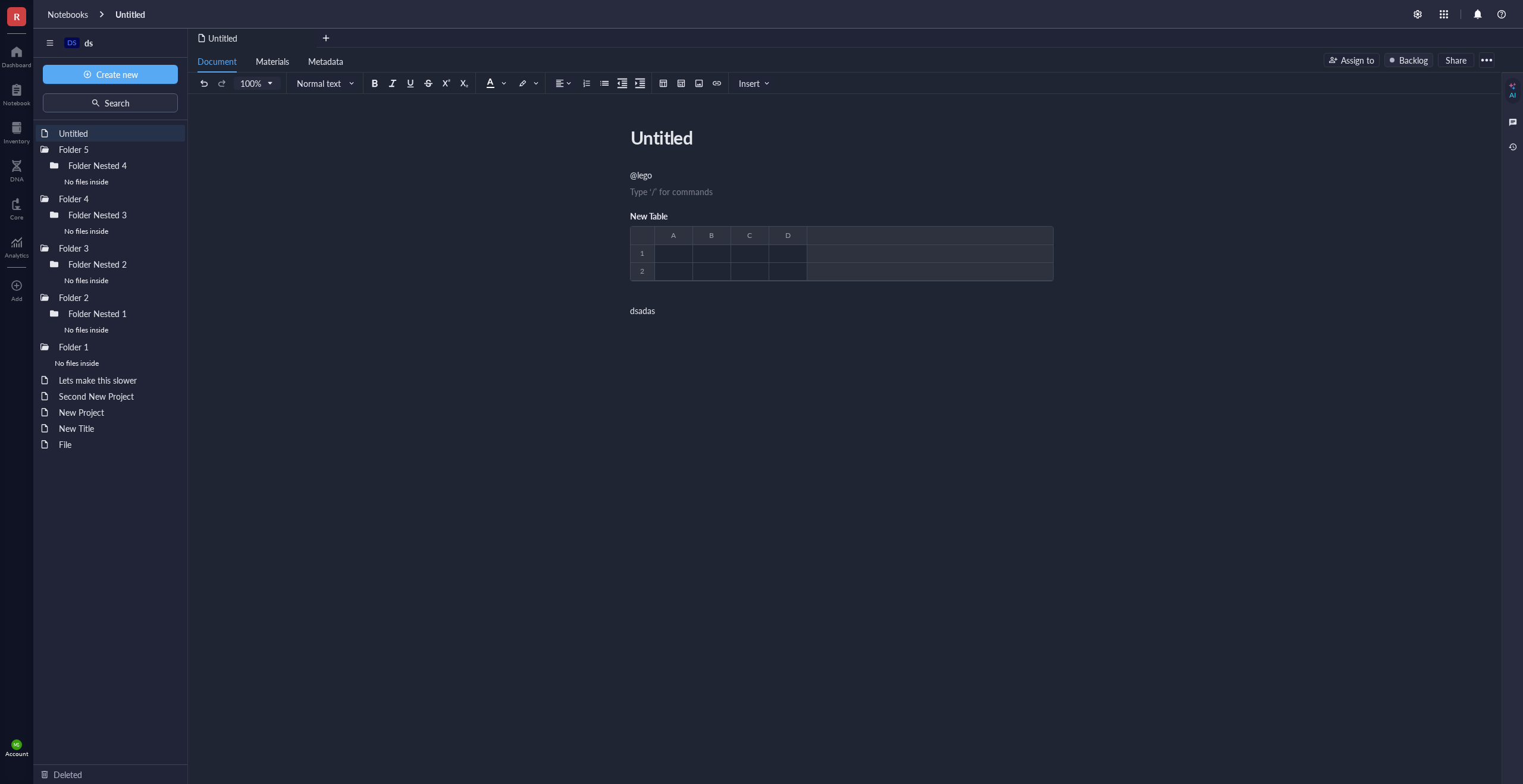
click at [798, 219] on div "New Table" at bounding box center [841, 216] width 423 height 19
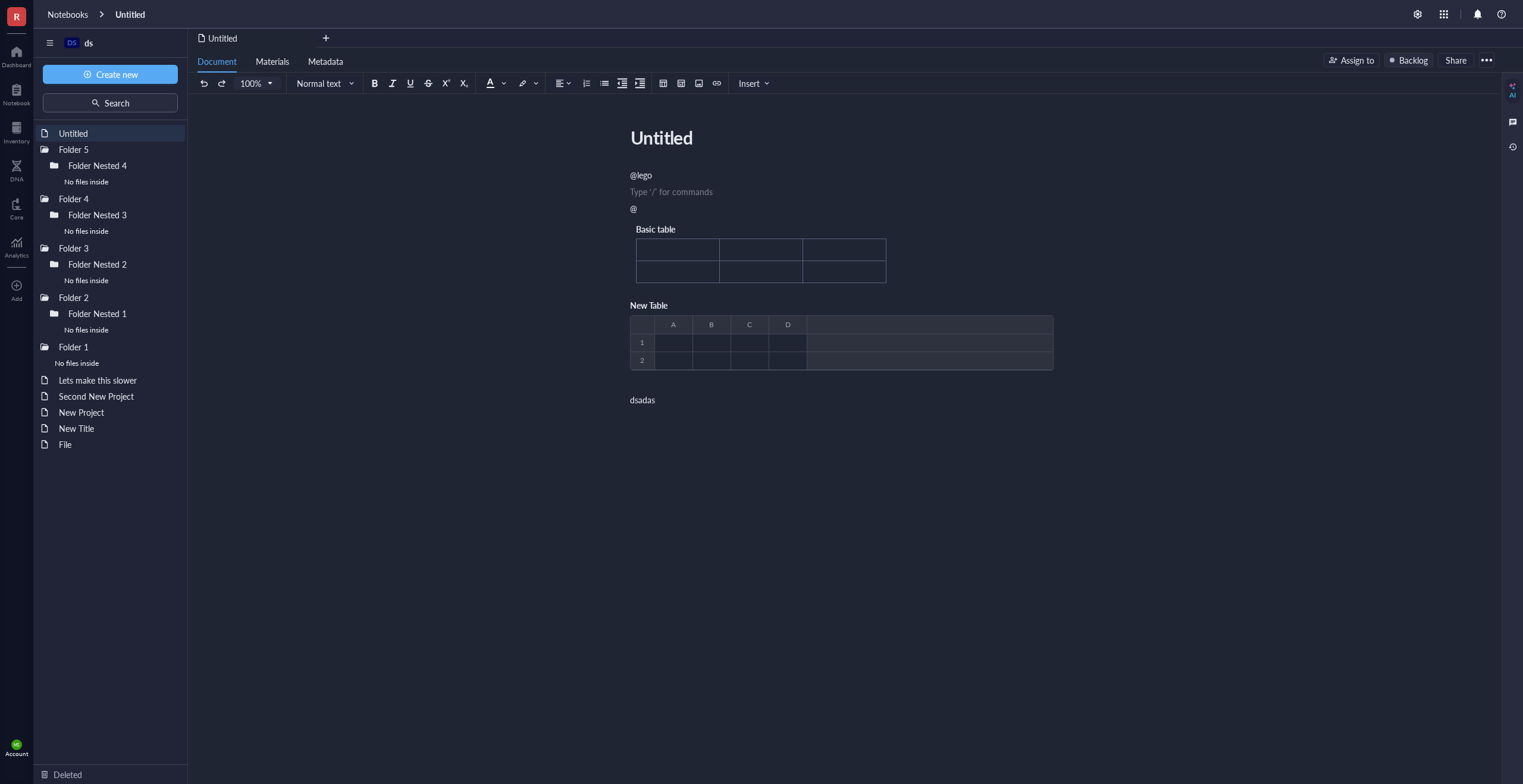
click at [714, 222] on div "Basic table" at bounding box center [677, 229] width 83 height 13
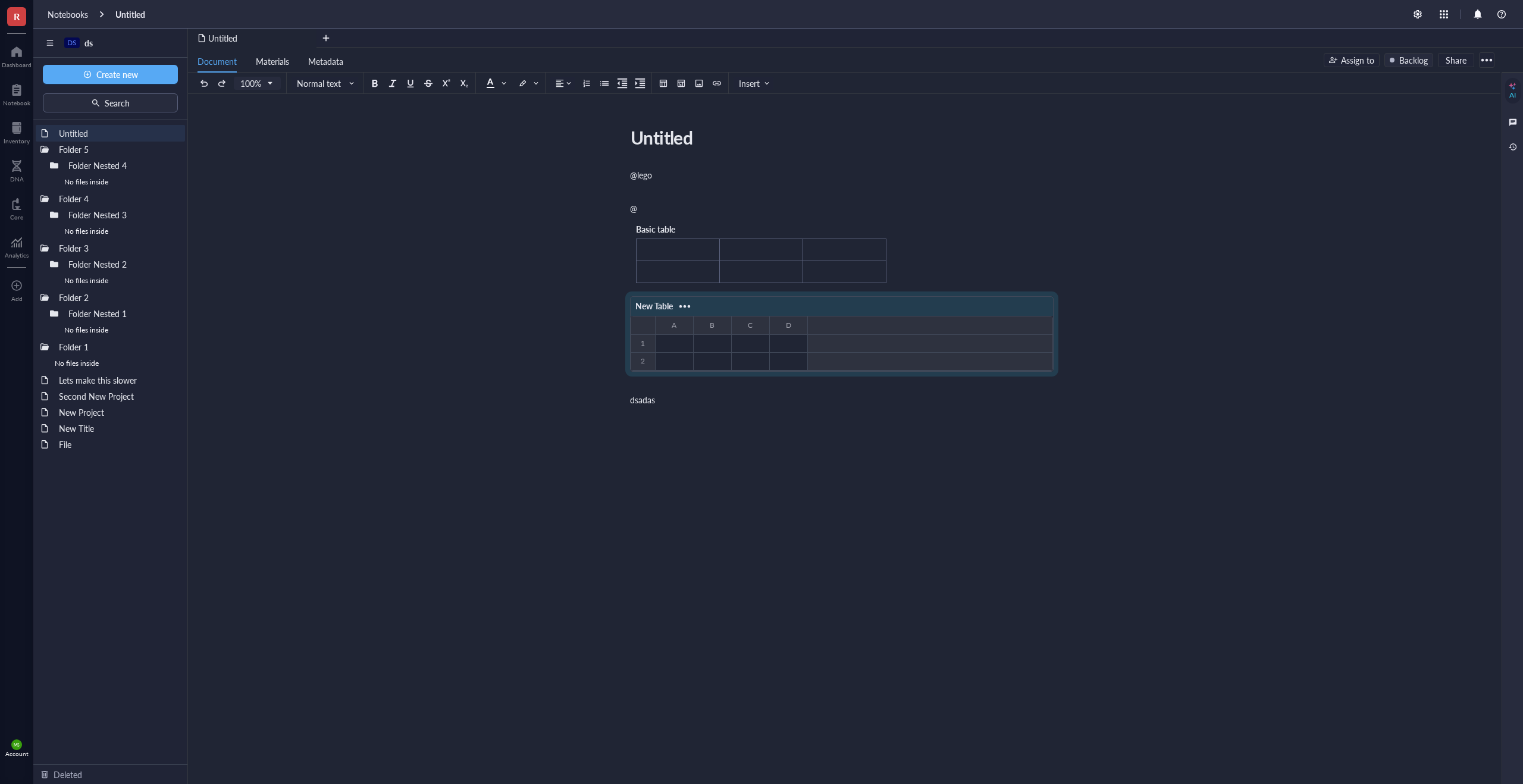
click at [730, 293] on div "New Table ﻿ To pick up a draggable item, press the space bar. While dragging, u…" at bounding box center [841, 340] width 423 height 102
click at [743, 234] on div "Basic table ﻿ ﻿ ﻿ ﻿ ﻿ ﻿" at bounding box center [761, 253] width 262 height 73
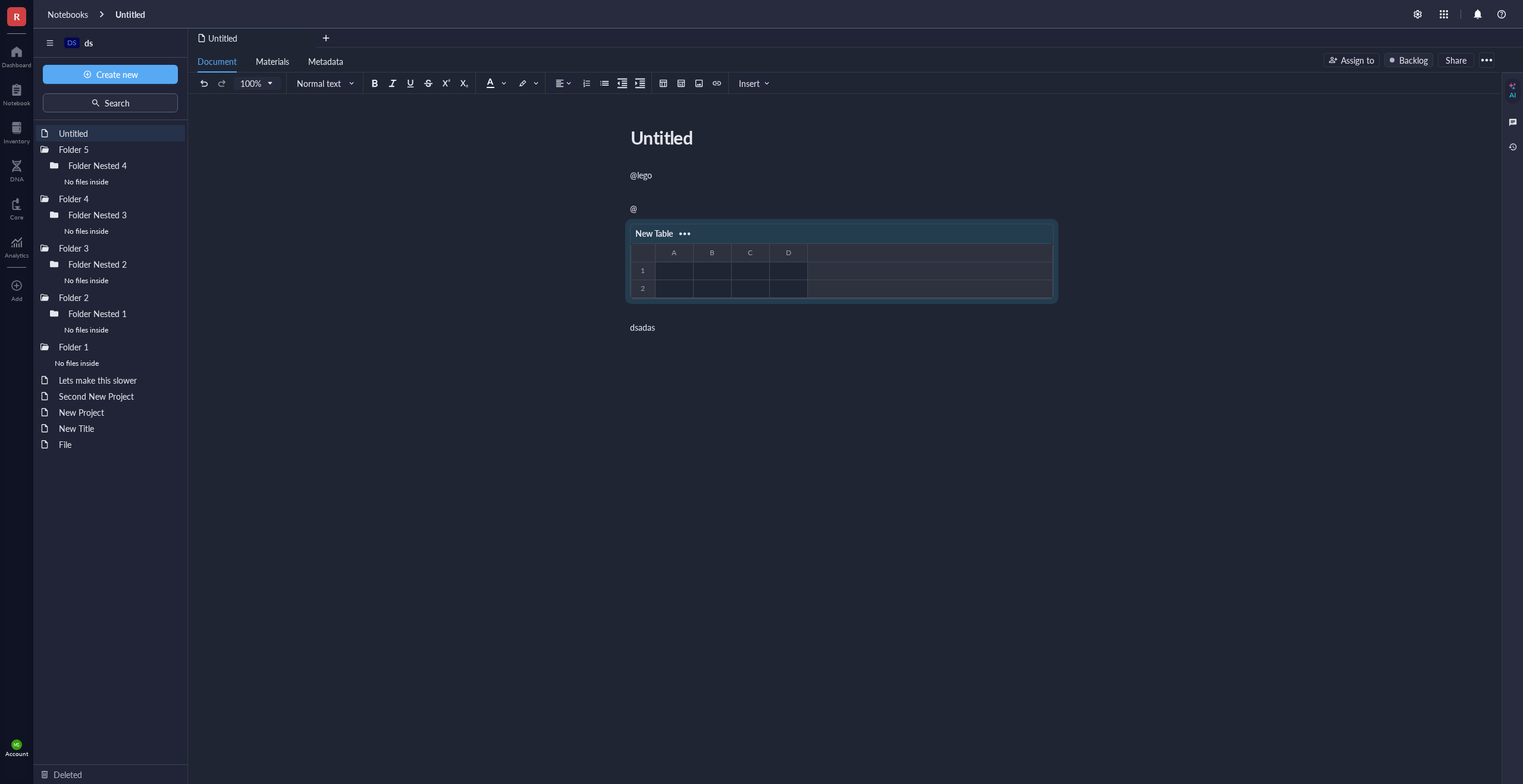
click at [731, 238] on div "New Table" at bounding box center [841, 234] width 422 height 19
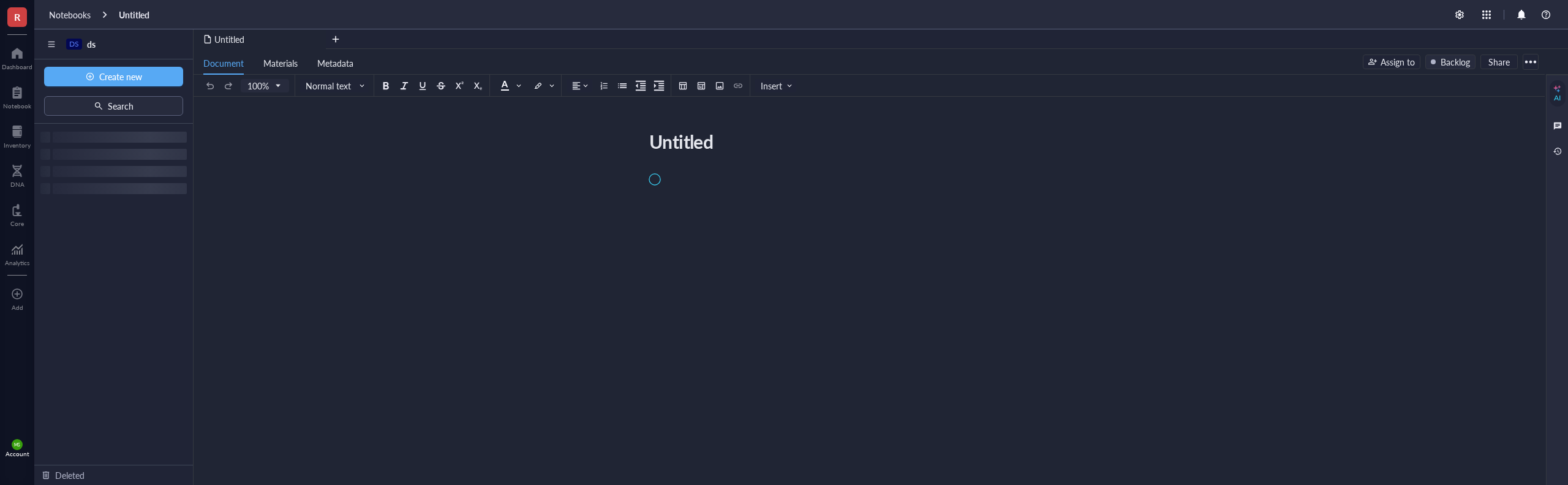
click at [496, 273] on div "Untitled Untitled" at bounding box center [867, 273] width 1346 height 294
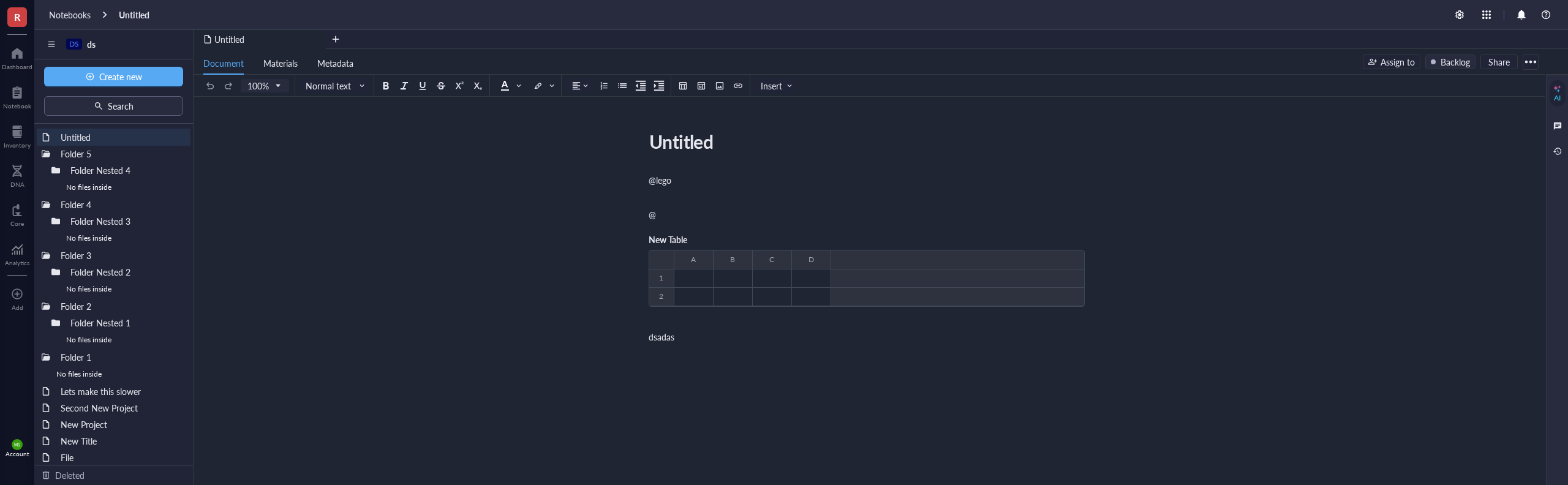
click at [680, 210] on div "@" at bounding box center [866, 214] width 436 height 12
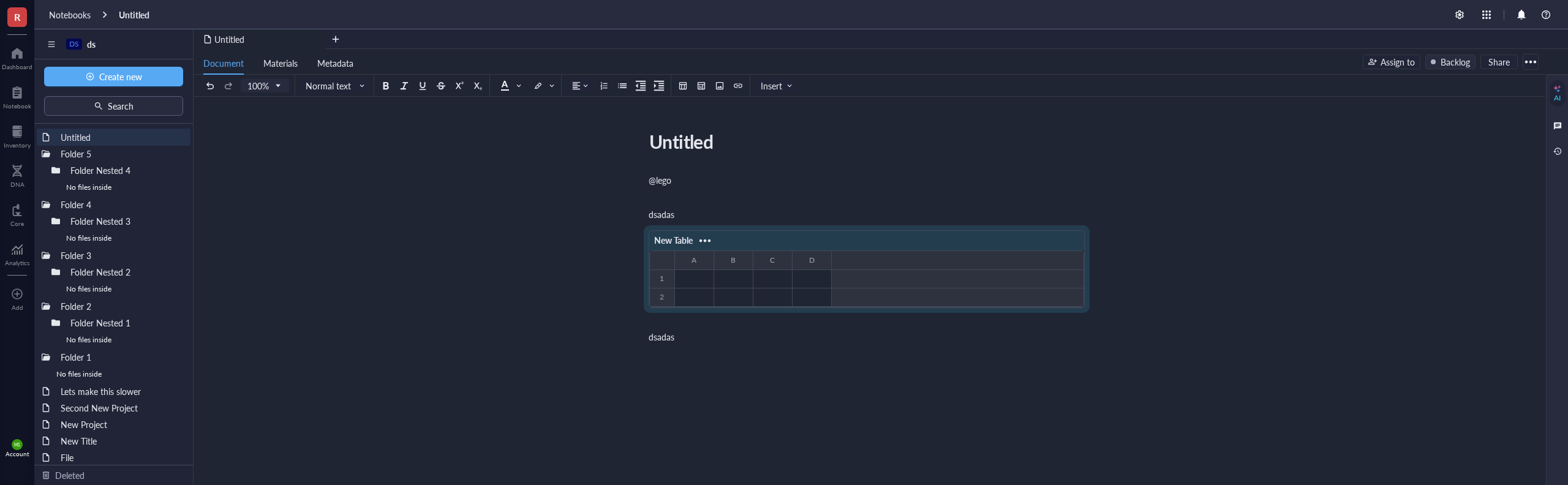
click at [718, 235] on div "New Table" at bounding box center [866, 241] width 435 height 20
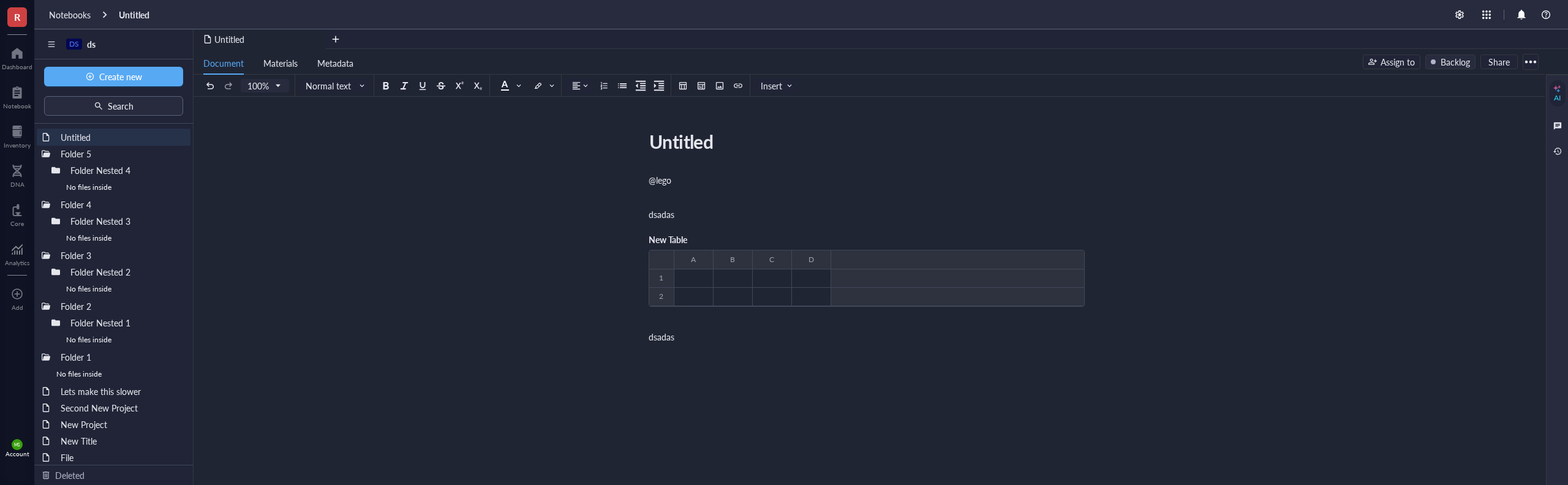
click at [755, 172] on div "@lego ﻿ dsadas New Table ﻿ To pick up a draggable item, press the space bar. Wh…" at bounding box center [866, 369] width 436 height 395
click at [759, 177] on div "@lego" at bounding box center [866, 180] width 436 height 12
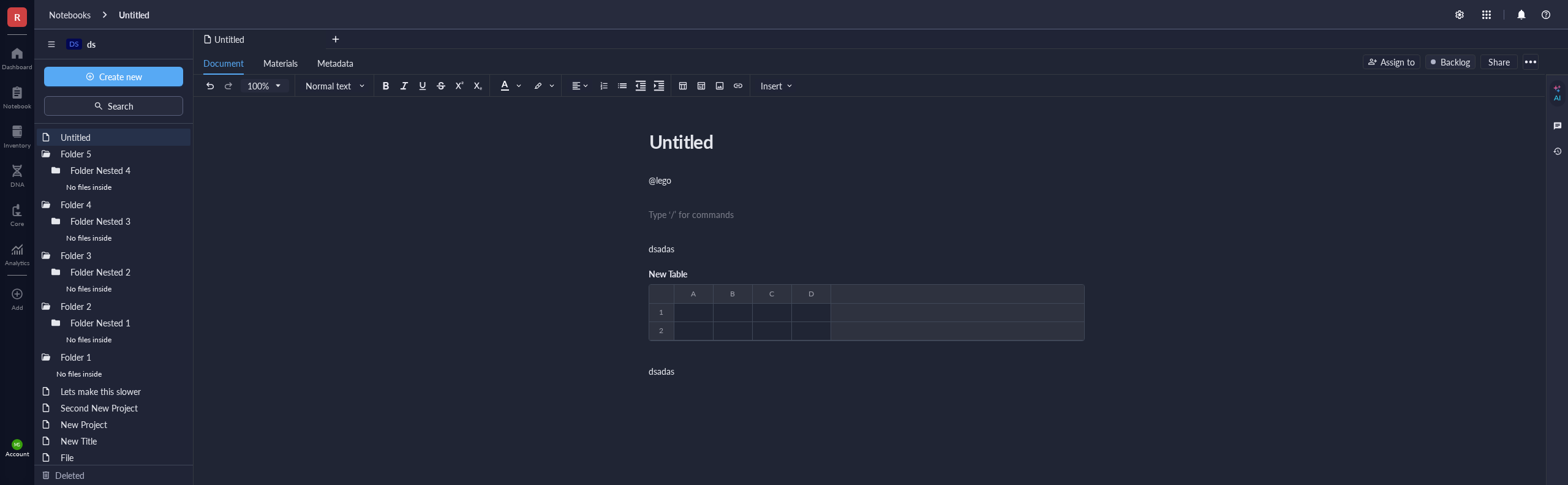
click at [797, 276] on div "New Table" at bounding box center [866, 274] width 436 height 20
click at [797, 271] on div "New Table" at bounding box center [866, 274] width 436 height 20
click at [805, 237] on div "﻿" at bounding box center [866, 232] width 436 height 12
click at [801, 262] on div "New Table ﻿ To pick up a draggable item, press the space bar. While dragging, u…" at bounding box center [866, 310] width 436 height 105
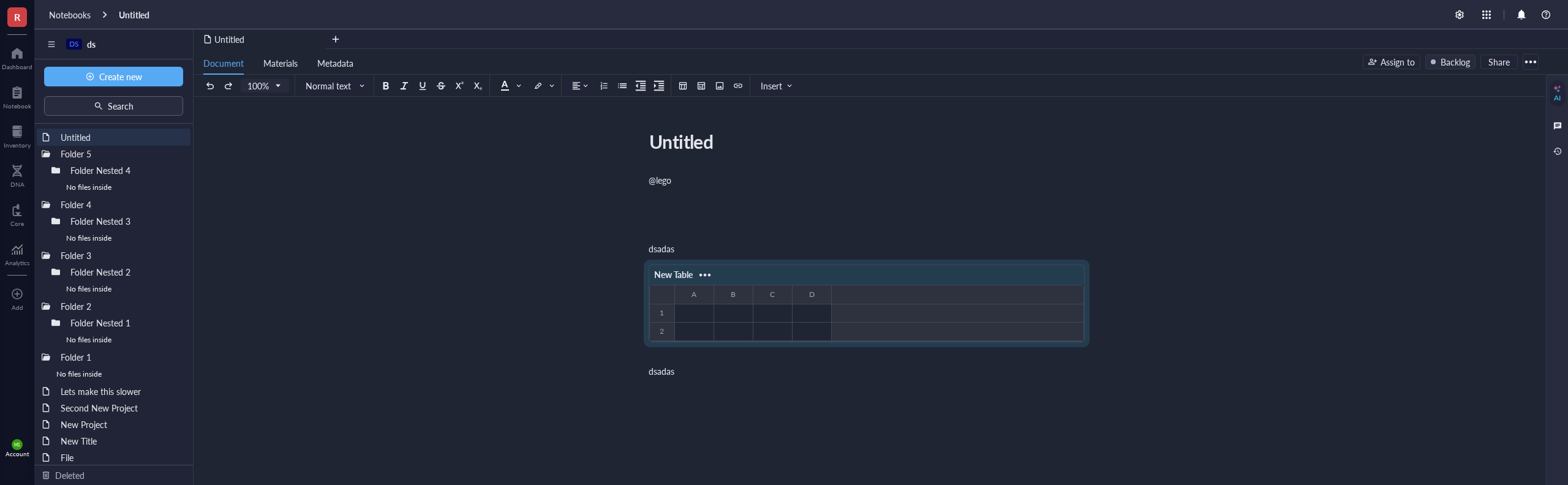
click at [864, 224] on div "@lego ﻿ ﻿ ﻿ dsadas New Table ﻿ To pick up a draggable item, press the space bar…" at bounding box center [866, 386] width 436 height 429
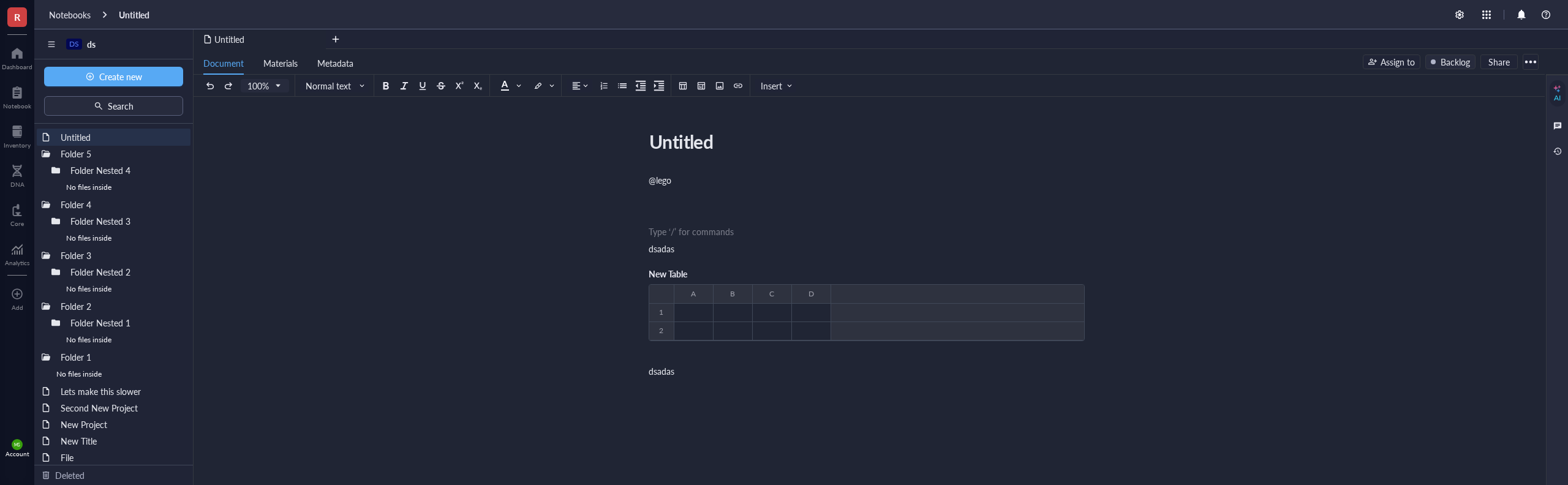
click at [842, 273] on div "New Table" at bounding box center [866, 274] width 436 height 20
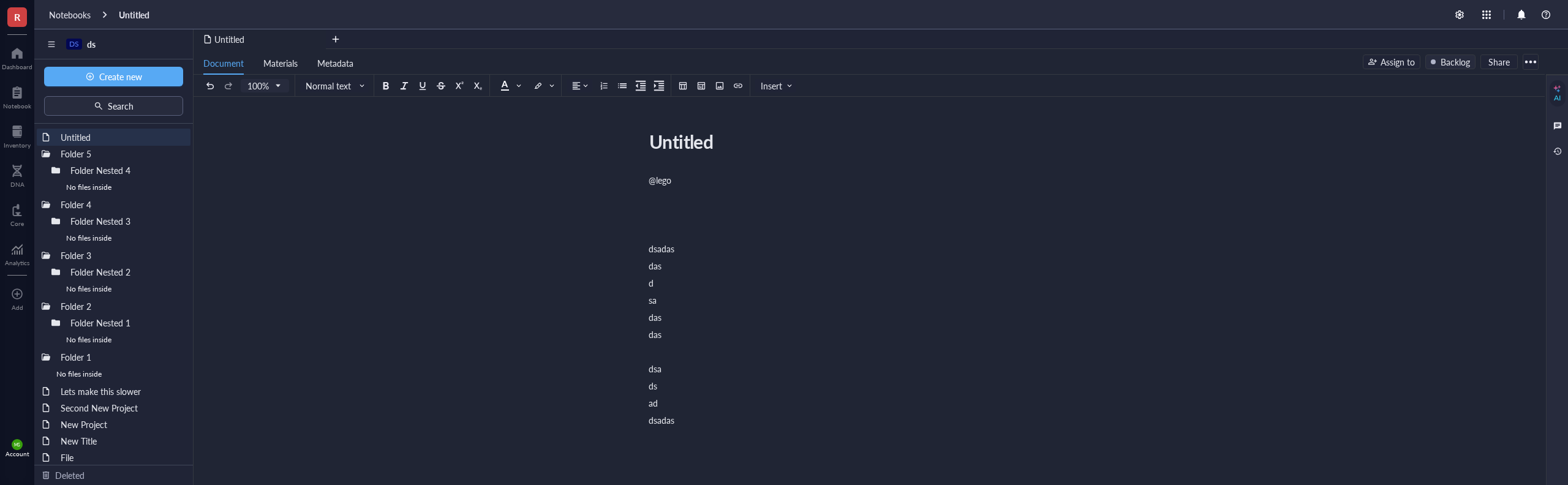
click at [718, 327] on div "@lego ﻿ ﻿ ﻿ dsadas das d sa das das ﻿ dsa ds ad dsadas" at bounding box center [866, 411] width 436 height 478
click at [694, 351] on div "﻿" at bounding box center [866, 352] width 436 height 12
click at [696, 87] on button at bounding box center [702, 86] width 14 height 14
click at [717, 109] on td at bounding box center [718, 110] width 7 height 7
